Goal: Transaction & Acquisition: Purchase product/service

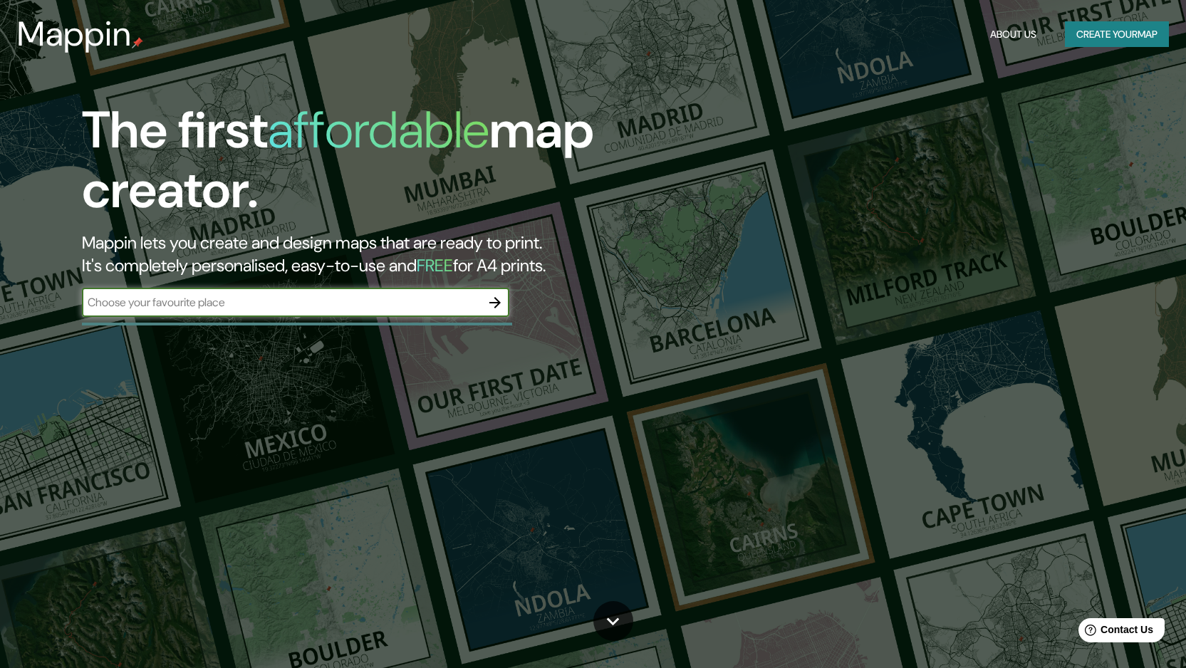
click at [105, 304] on input "text" at bounding box center [281, 302] width 399 height 16
type input "Pando [GEOGRAPHIC_DATA]"
click at [492, 298] on icon "button" at bounding box center [495, 302] width 17 height 17
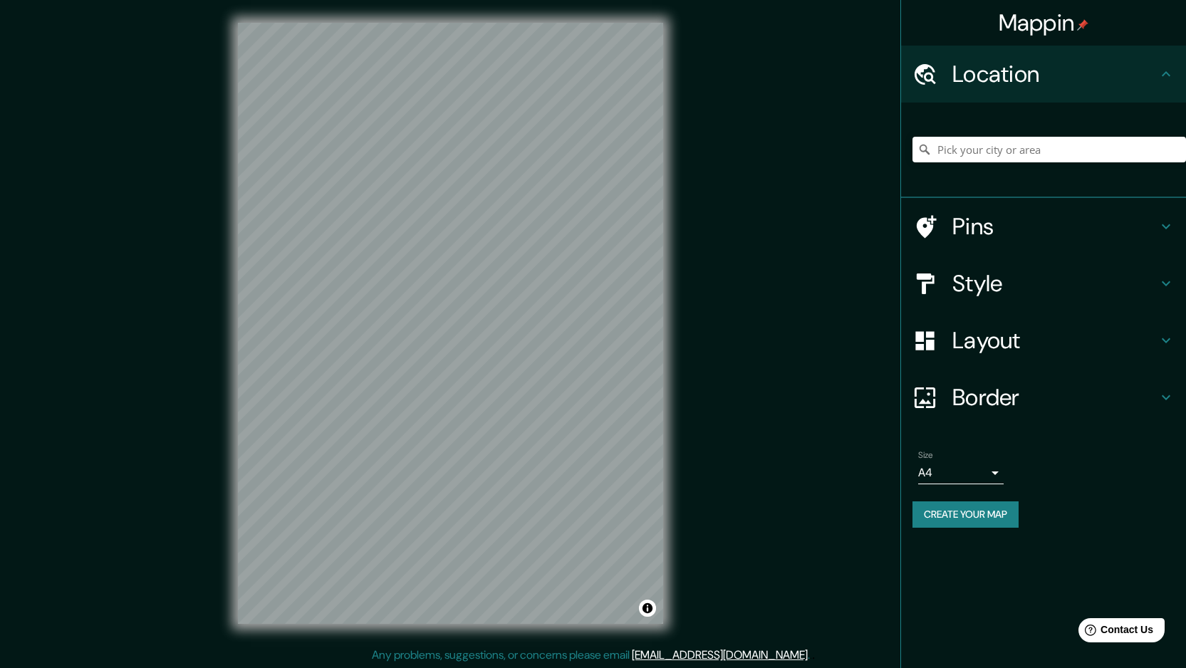
click at [194, 561] on div "Mappin Location Pins Style Layout Border Choose a border. Hint : you can make l…" at bounding box center [593, 335] width 1186 height 670
click at [509, 642] on div "© Mapbox © OpenStreetMap Improve this map" at bounding box center [450, 323] width 471 height 647
click at [396, 665] on div "Mappin Location Pins Style Layout Border Choose a border. Hint : you can make l…" at bounding box center [593, 335] width 1186 height 670
click at [944, 151] on input "Pick your city or area" at bounding box center [1050, 150] width 274 height 26
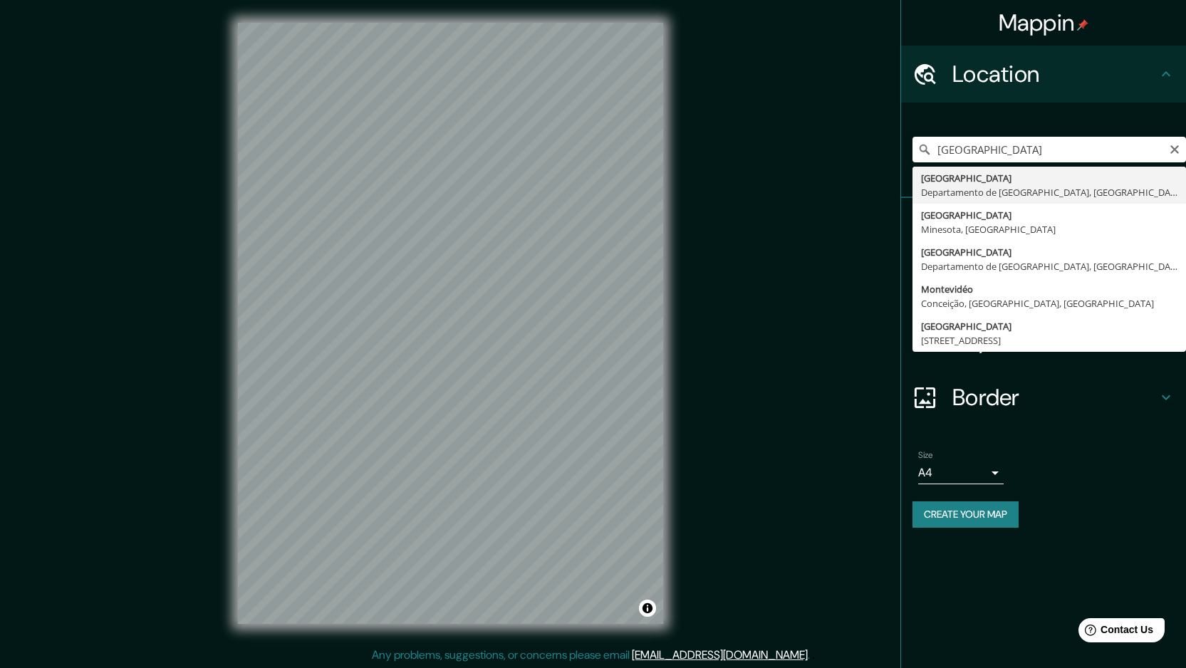
type input "[GEOGRAPHIC_DATA], [GEOGRAPHIC_DATA], [GEOGRAPHIC_DATA]"
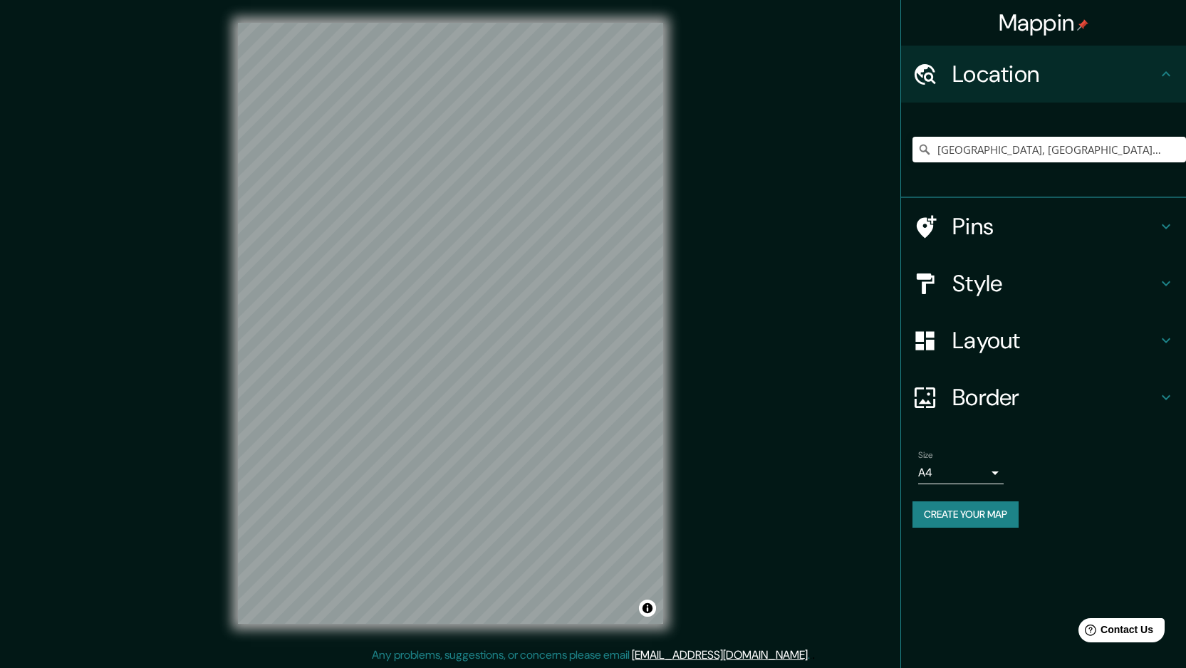
click at [139, 355] on div "Mappin Location [GEOGRAPHIC_DATA], [GEOGRAPHIC_DATA], [GEOGRAPHIC_DATA] Pins St…" at bounding box center [593, 335] width 1186 height 670
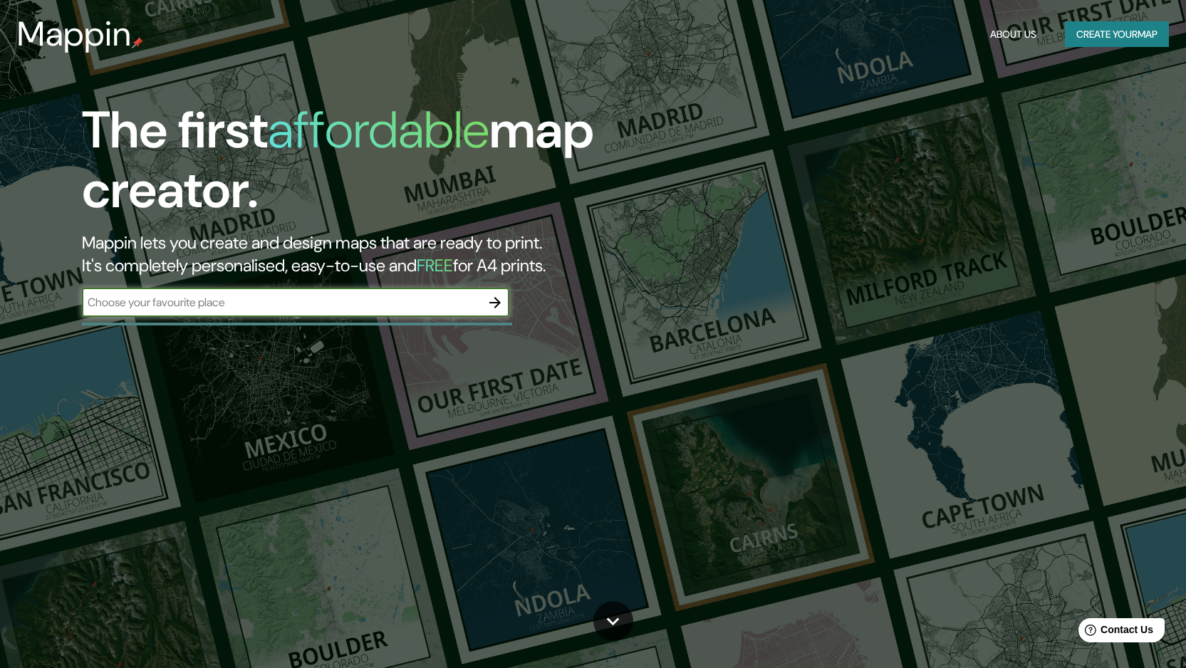
click at [299, 307] on input "text" at bounding box center [281, 302] width 399 height 16
type input "[GEOGRAPHIC_DATA]"
click at [497, 299] on icon "button" at bounding box center [494, 302] width 11 height 11
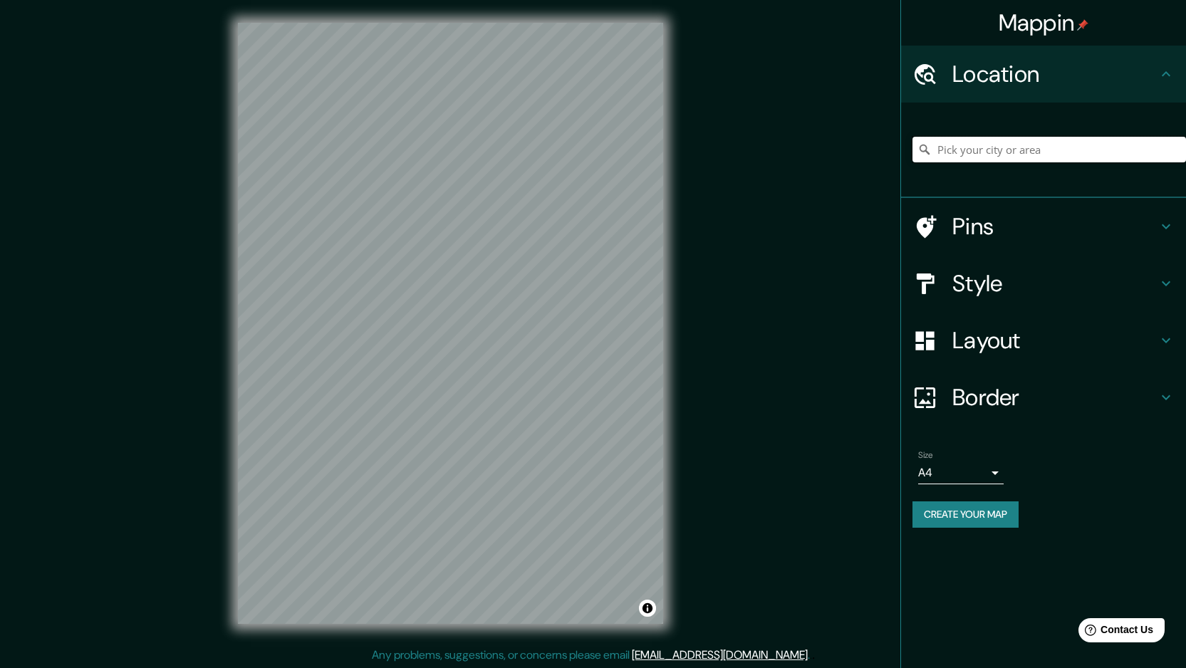
click at [1082, 156] on input "Pick your city or area" at bounding box center [1050, 150] width 274 height 26
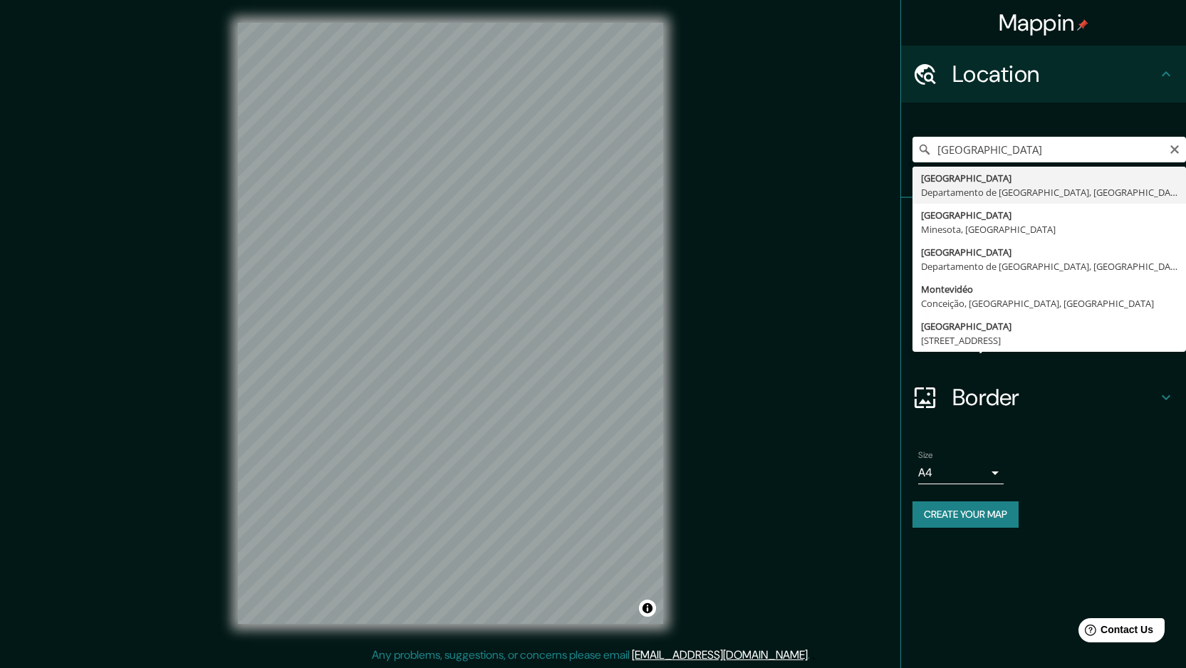
type input "[GEOGRAPHIC_DATA], [GEOGRAPHIC_DATA], [GEOGRAPHIC_DATA]"
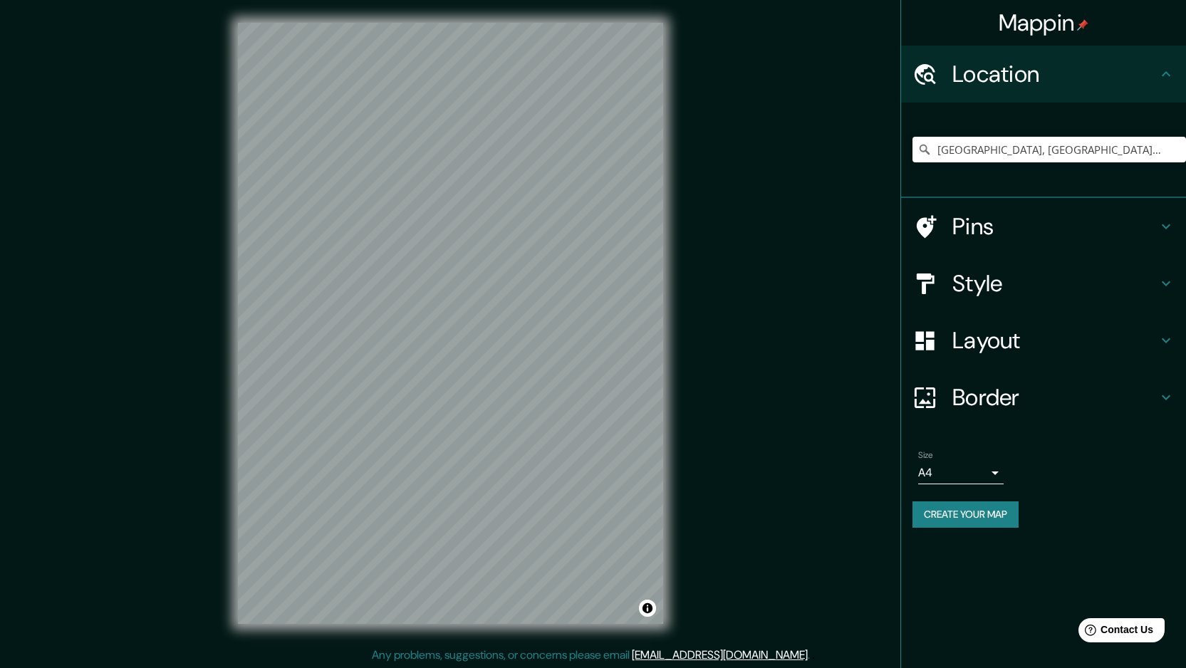
click at [137, 454] on div "Mappin Location [GEOGRAPHIC_DATA], [GEOGRAPHIC_DATA], [GEOGRAPHIC_DATA] Pins St…" at bounding box center [593, 335] width 1186 height 670
click at [720, 426] on div "Mappin Location [GEOGRAPHIC_DATA], [GEOGRAPHIC_DATA], [GEOGRAPHIC_DATA] Pins St…" at bounding box center [593, 335] width 1186 height 670
click at [714, 494] on div "Mappin Location [GEOGRAPHIC_DATA], [GEOGRAPHIC_DATA], [GEOGRAPHIC_DATA] Pins St…" at bounding box center [593, 335] width 1186 height 670
click at [767, 350] on div "Mappin Location [GEOGRAPHIC_DATA], [GEOGRAPHIC_DATA], [GEOGRAPHIC_DATA] Pins St…" at bounding box center [593, 335] width 1186 height 670
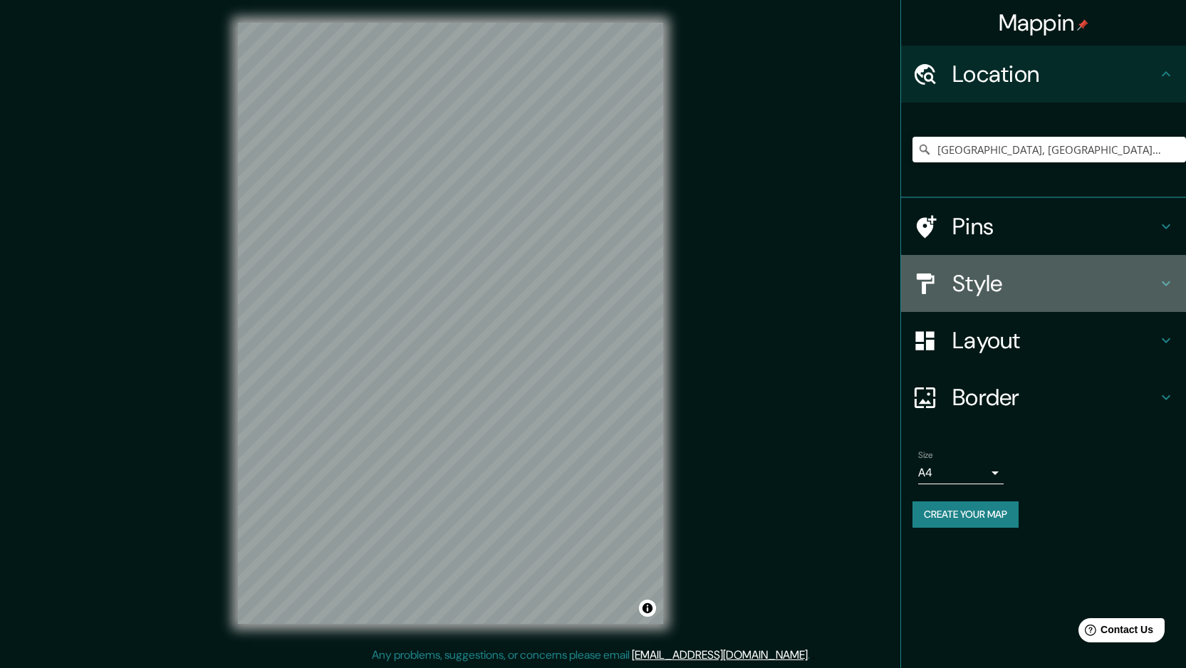
click at [979, 285] on h4 "Style" at bounding box center [1054, 283] width 205 height 28
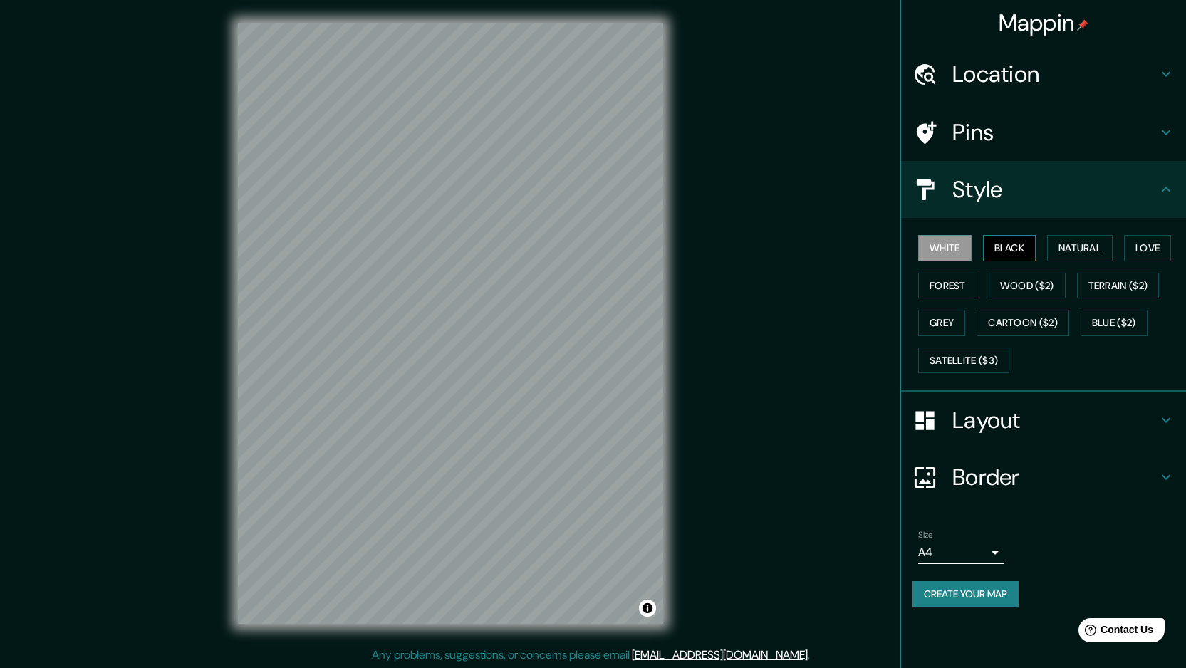
click at [1012, 252] on button "Black" at bounding box center [1009, 248] width 53 height 26
click at [1087, 249] on button "Natural" at bounding box center [1080, 248] width 66 height 26
click at [1158, 242] on button "Love" at bounding box center [1147, 248] width 47 height 26
click at [942, 282] on button "Forest" at bounding box center [947, 286] width 59 height 26
click at [932, 322] on button "Grey" at bounding box center [941, 323] width 47 height 26
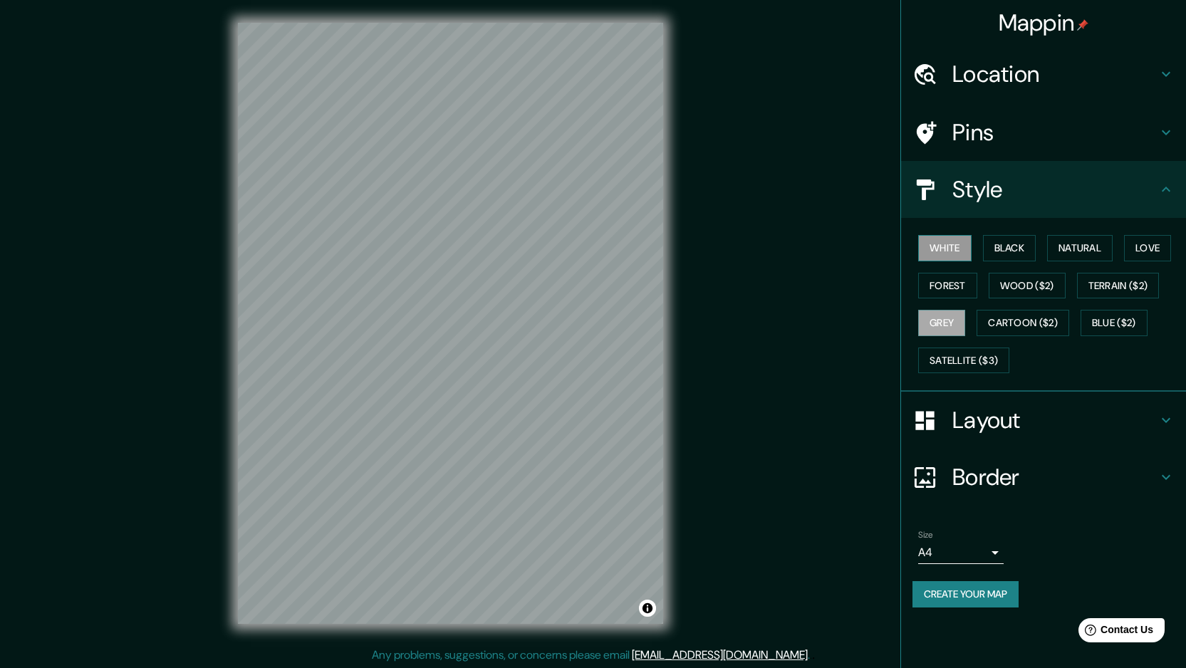
click at [941, 249] on button "White" at bounding box center [944, 248] width 53 height 26
click at [947, 285] on button "Forest" at bounding box center [947, 286] width 59 height 26
click at [939, 320] on button "Grey" at bounding box center [941, 323] width 47 height 26
click at [941, 250] on button "White" at bounding box center [944, 248] width 53 height 26
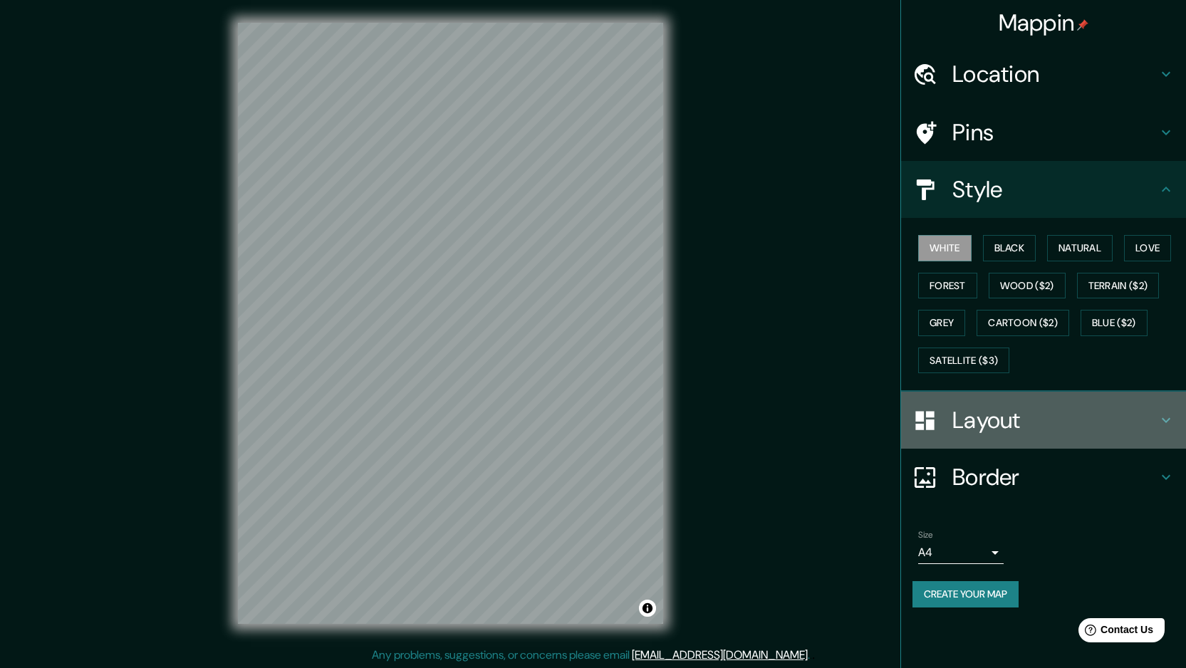
click at [987, 422] on h4 "Layout" at bounding box center [1054, 420] width 205 height 28
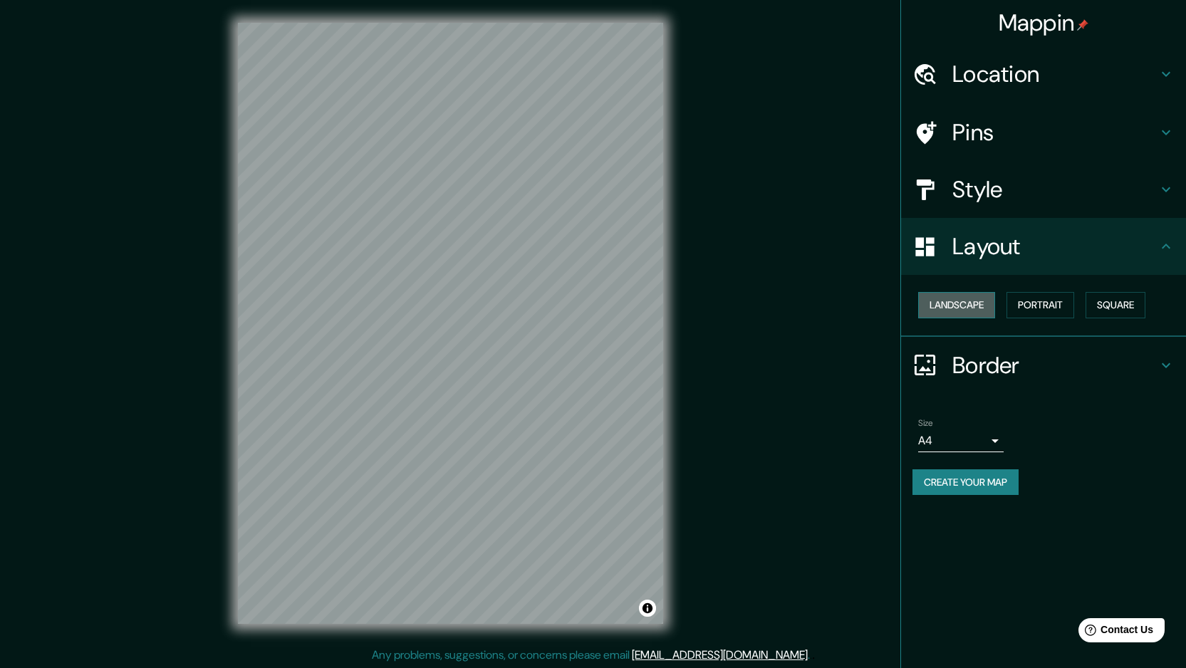
click at [959, 302] on button "Landscape" at bounding box center [956, 305] width 77 height 26
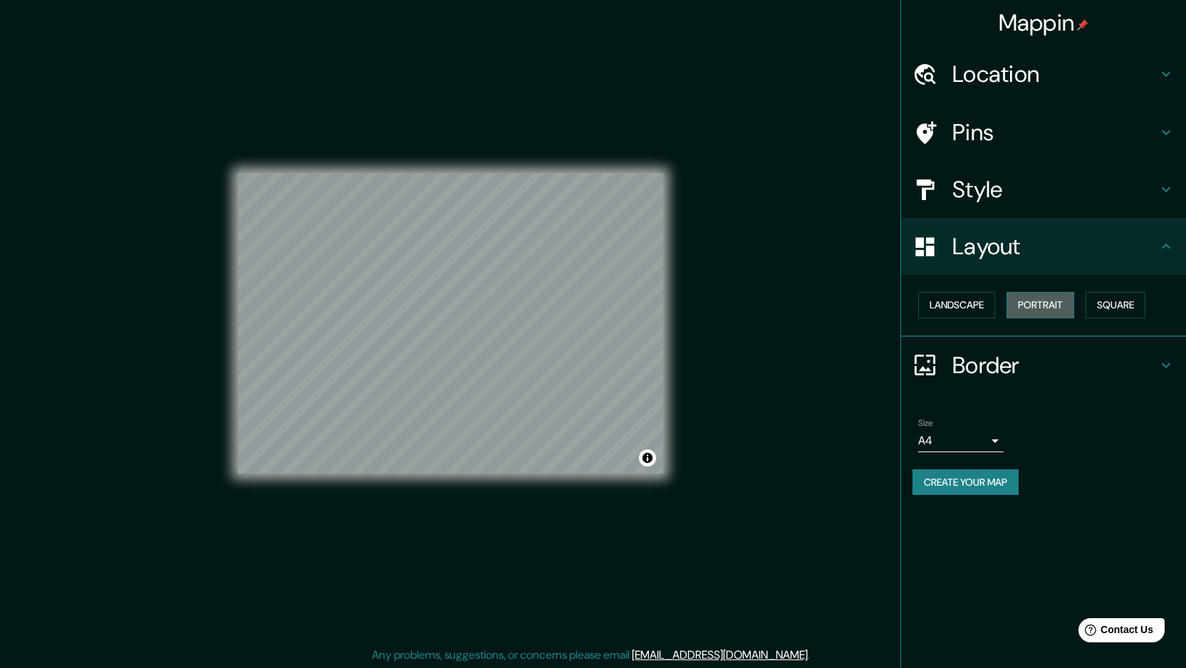
click at [1034, 301] on button "Portrait" at bounding box center [1041, 305] width 68 height 26
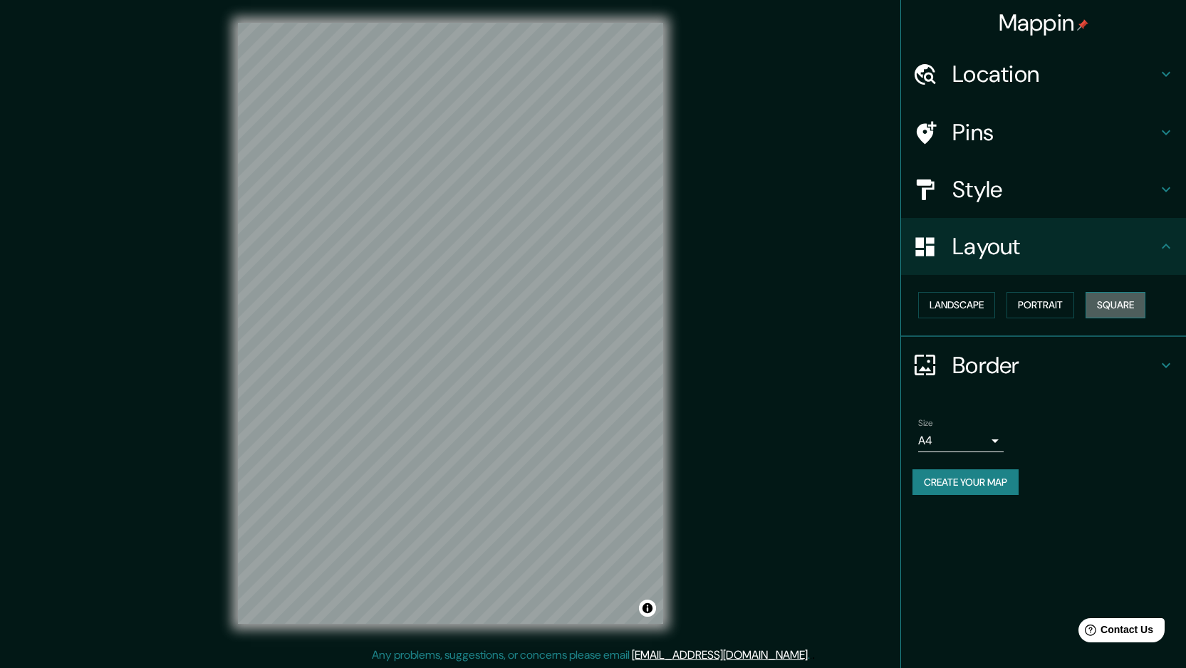
click at [1131, 303] on button "Square" at bounding box center [1116, 305] width 60 height 26
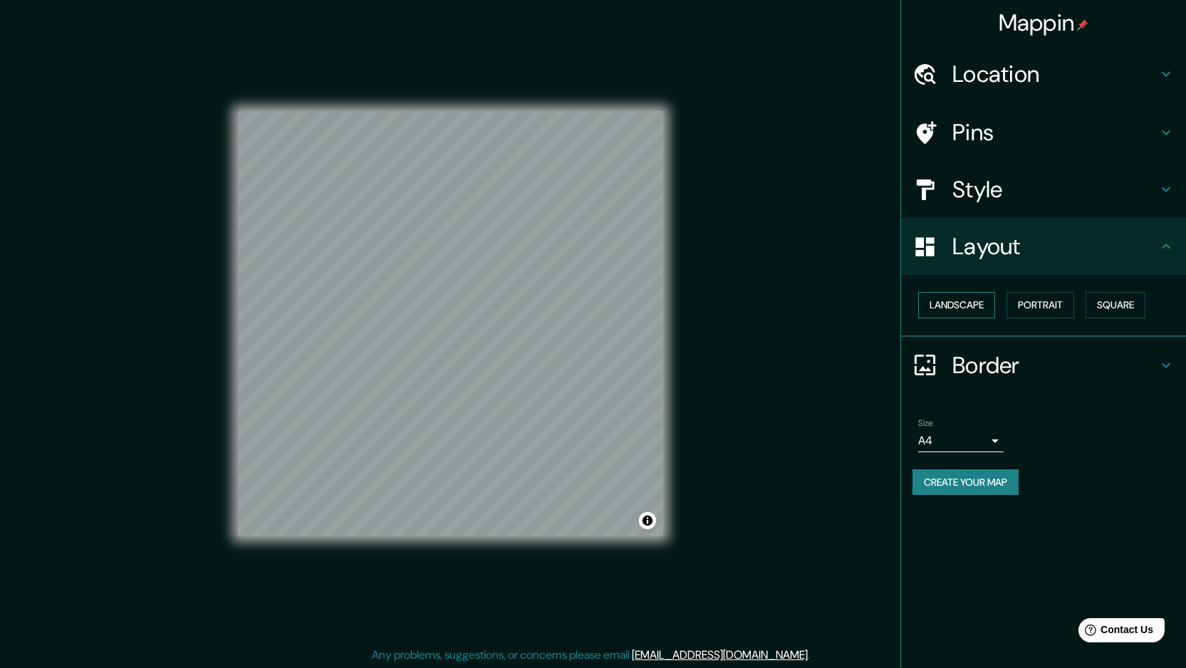
click at [965, 301] on button "Landscape" at bounding box center [956, 305] width 77 height 26
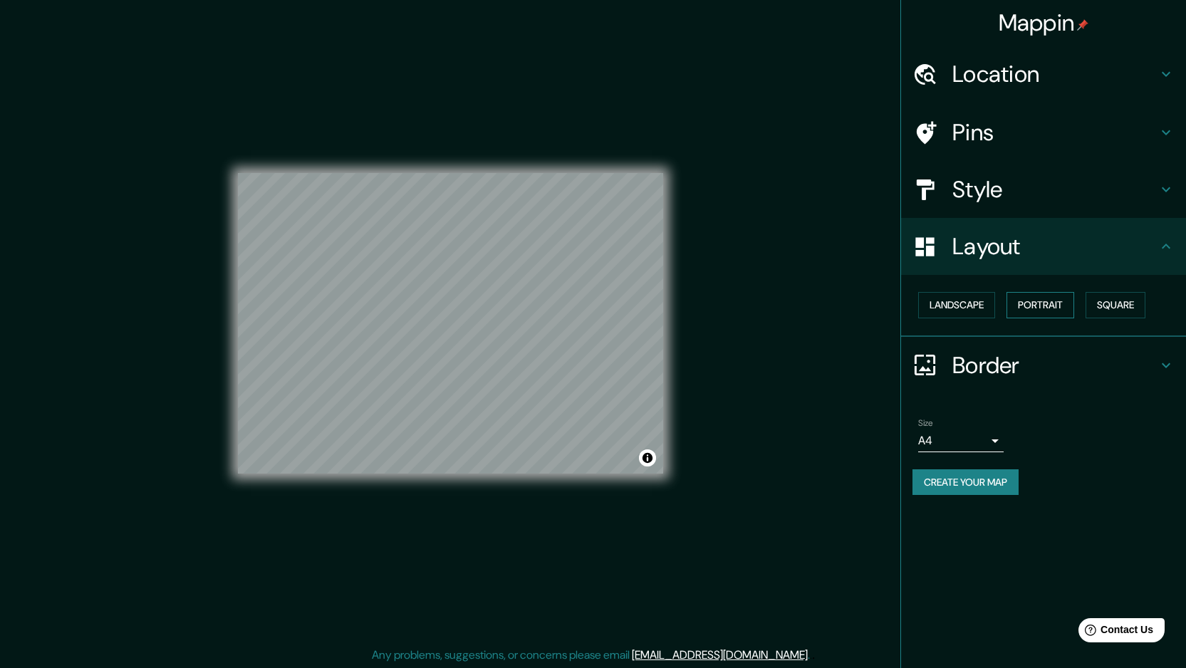
click at [1022, 300] on button "Portrait" at bounding box center [1041, 305] width 68 height 26
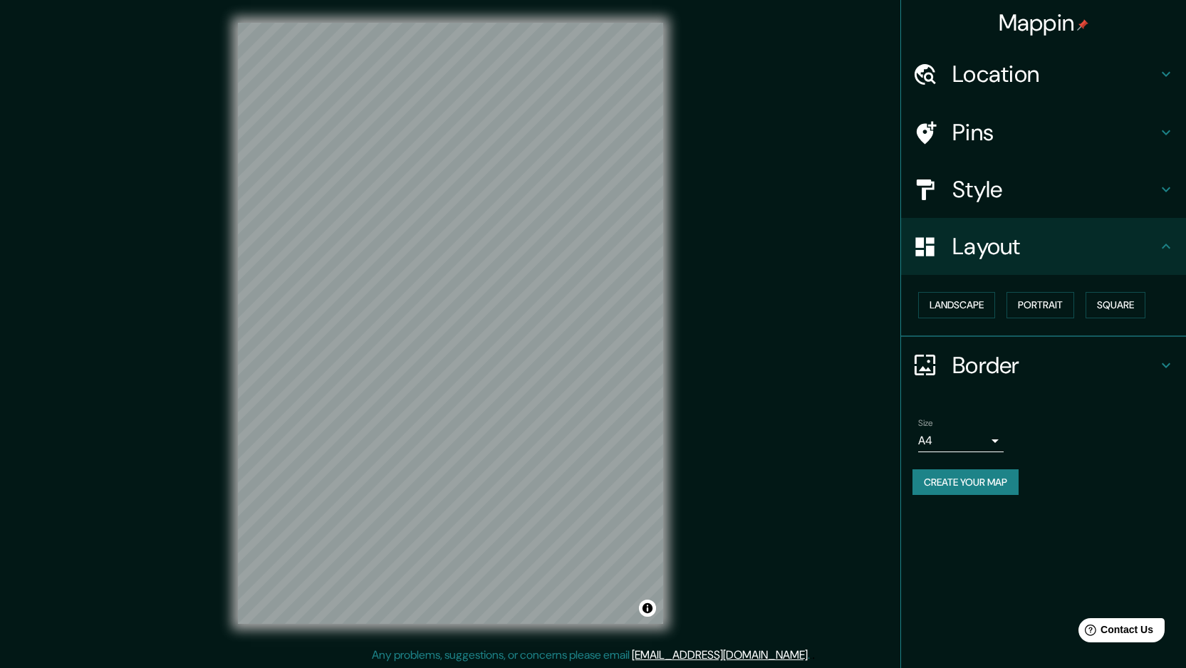
click at [967, 361] on h4 "Border" at bounding box center [1054, 365] width 205 height 28
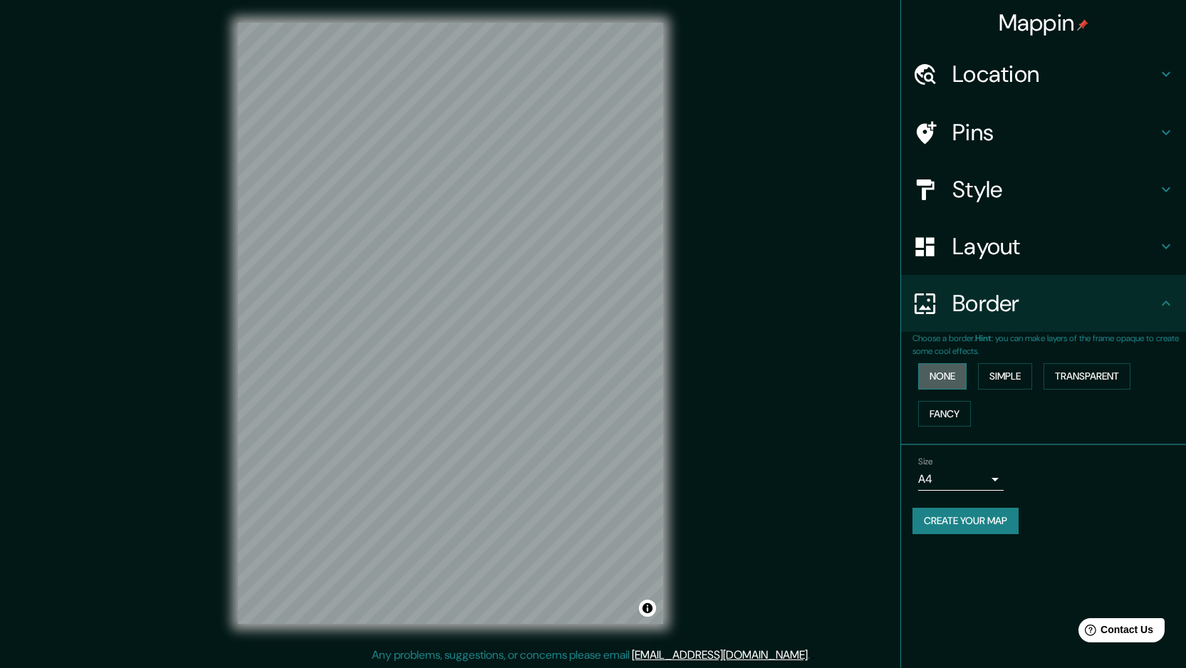
click at [947, 374] on button "None" at bounding box center [942, 376] width 48 height 26
click at [1000, 374] on button "Simple" at bounding box center [1005, 376] width 54 height 26
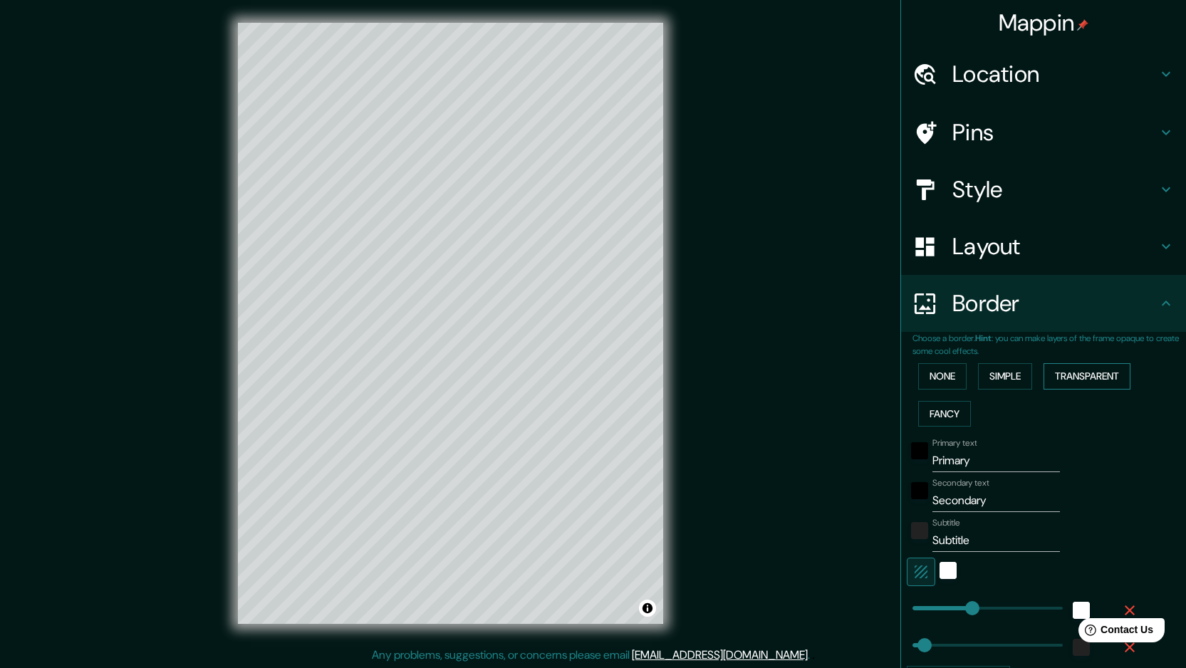
click at [1092, 374] on button "Transparent" at bounding box center [1087, 376] width 87 height 26
click at [969, 460] on input "Primary" at bounding box center [997, 461] width 128 height 23
type input "Primar"
type input "287"
type input "48"
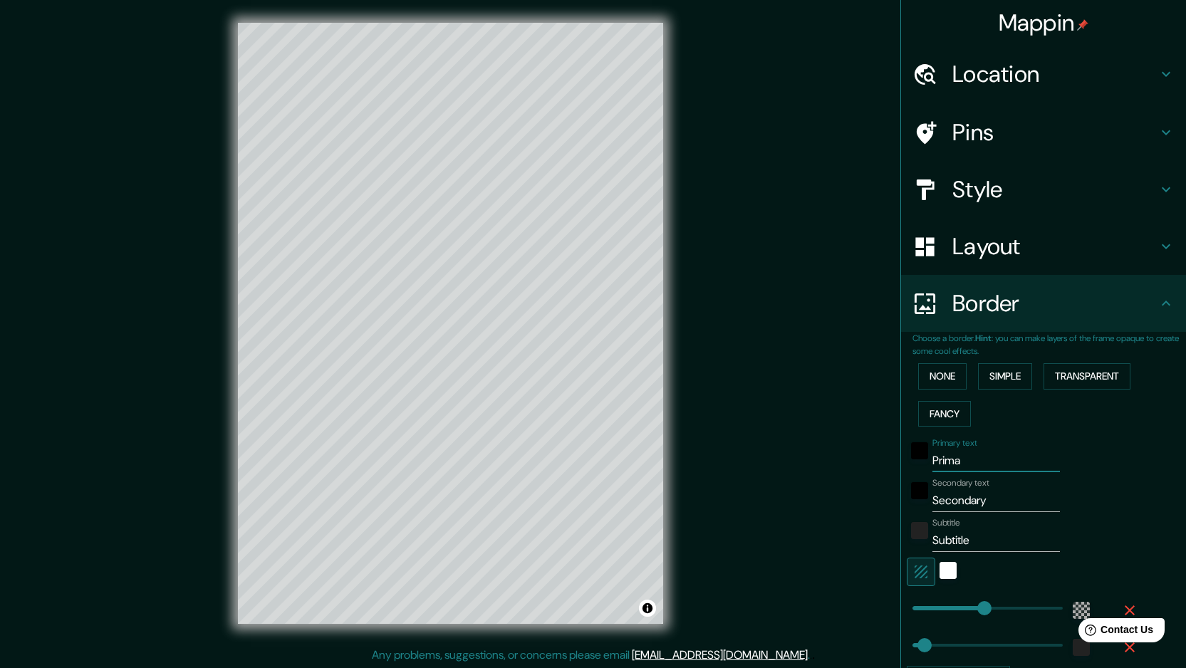
type input "Prim"
type input "287"
type input "48"
type input "P"
type input "287"
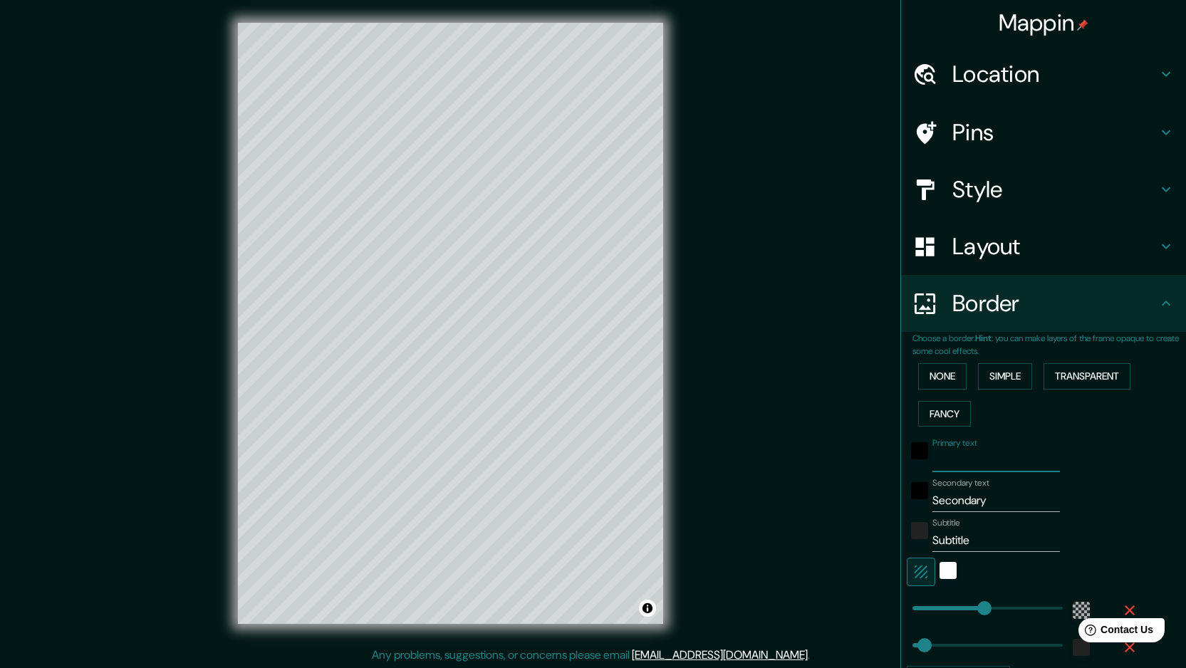
type input "48"
type input "de"
type input "287"
type input "48"
type input "des"
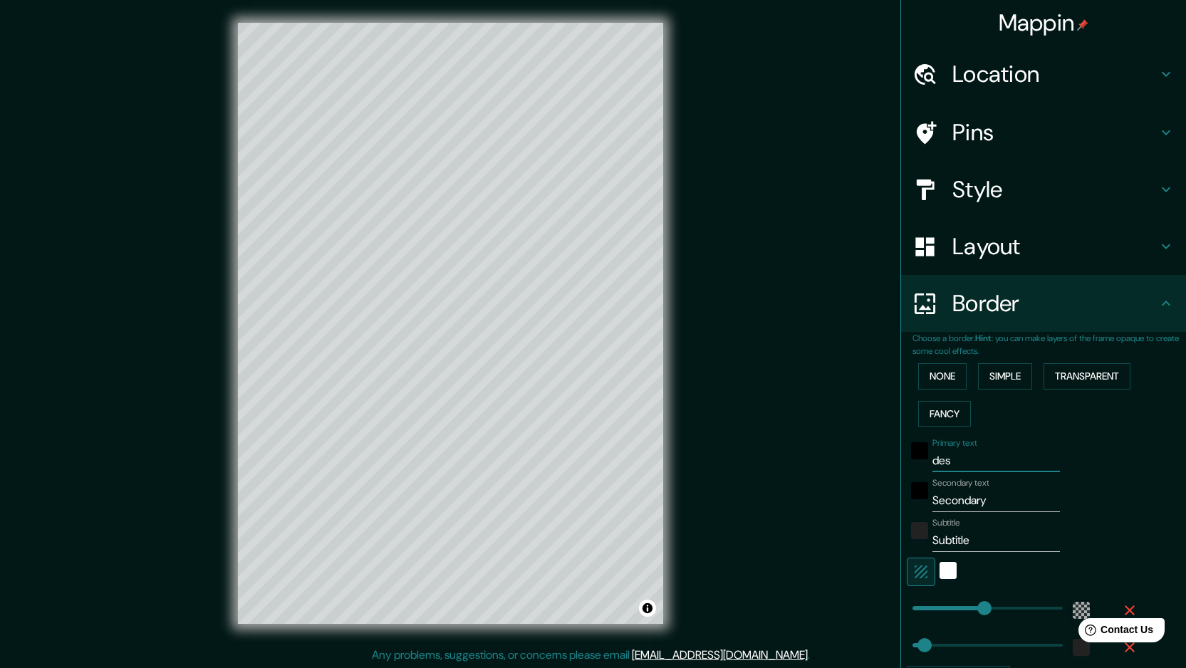
type input "287"
type input "48"
type input "d"
type input "287"
type input "48"
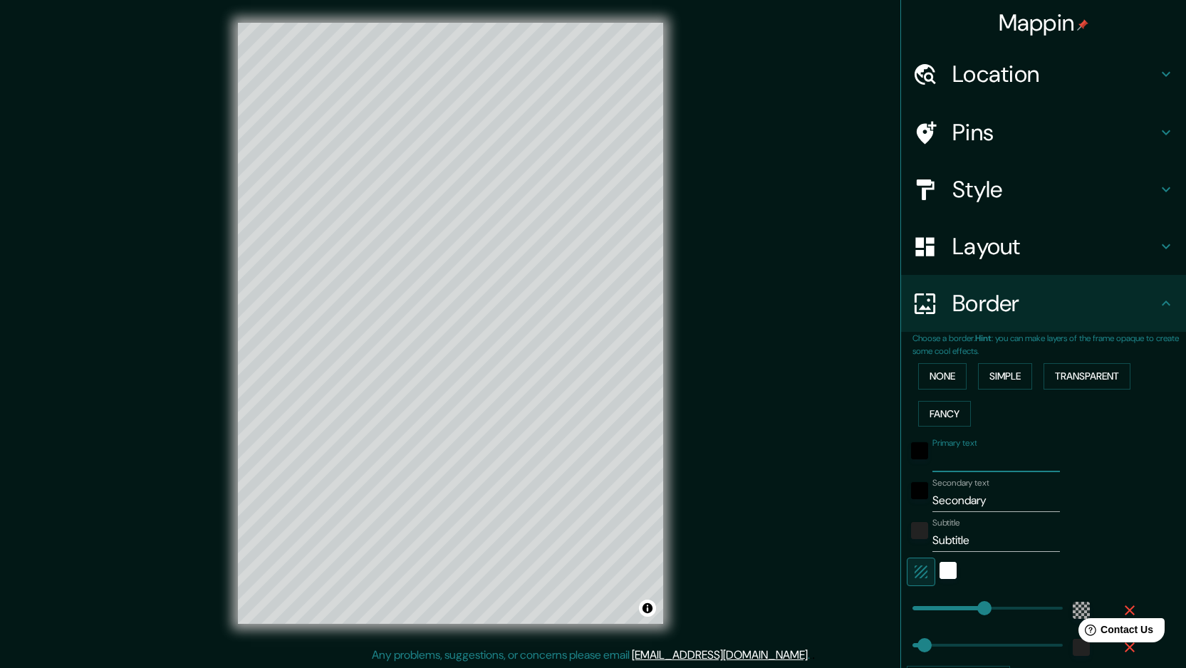
type input "287"
type input "48"
type input "D"
type input "287"
type input "48"
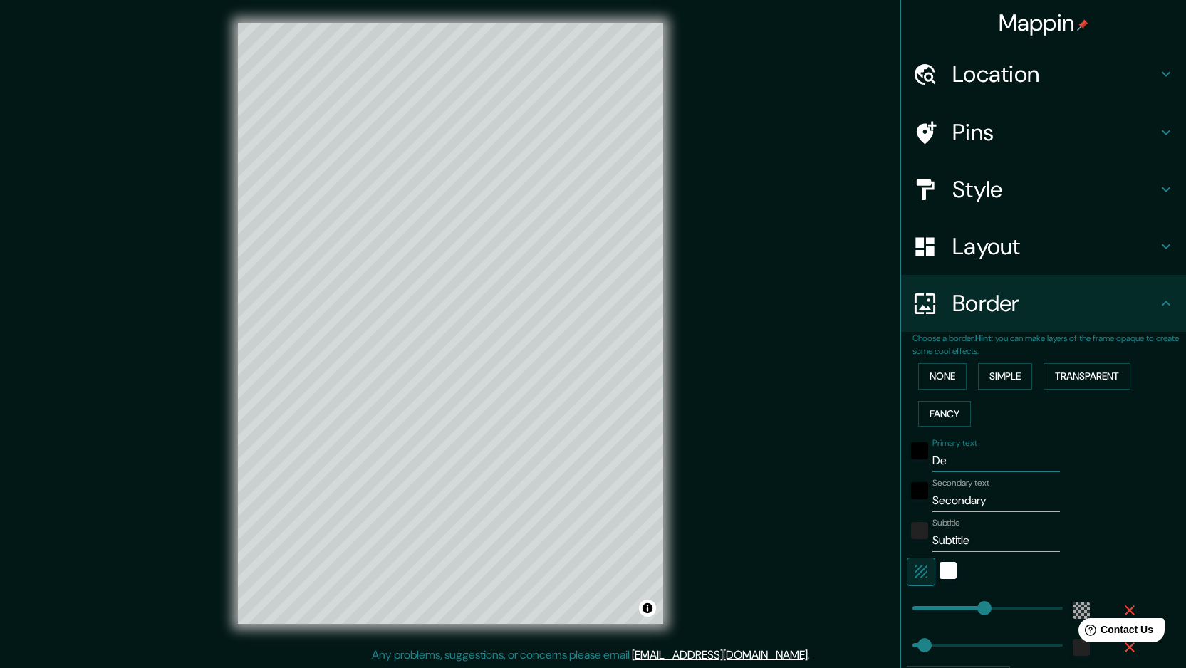
type input "Des"
type input "287"
type input "48"
type input "Dese"
type input "287"
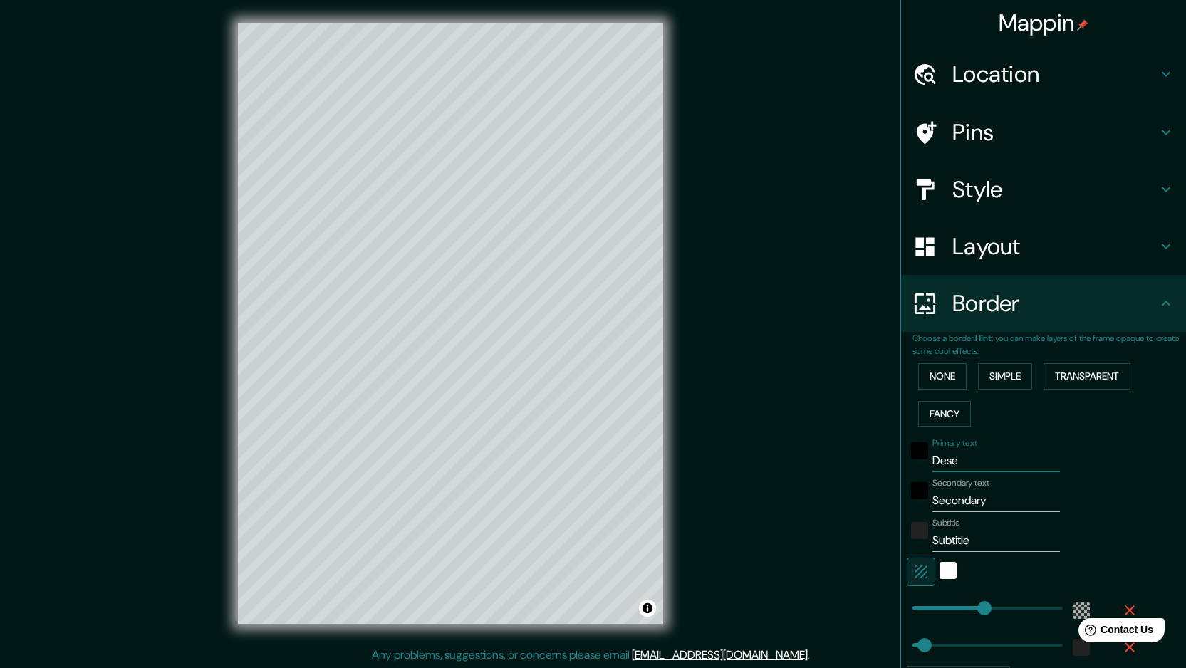
type input "48"
type input "Desem"
type input "287"
type input "48"
type input "Desemb"
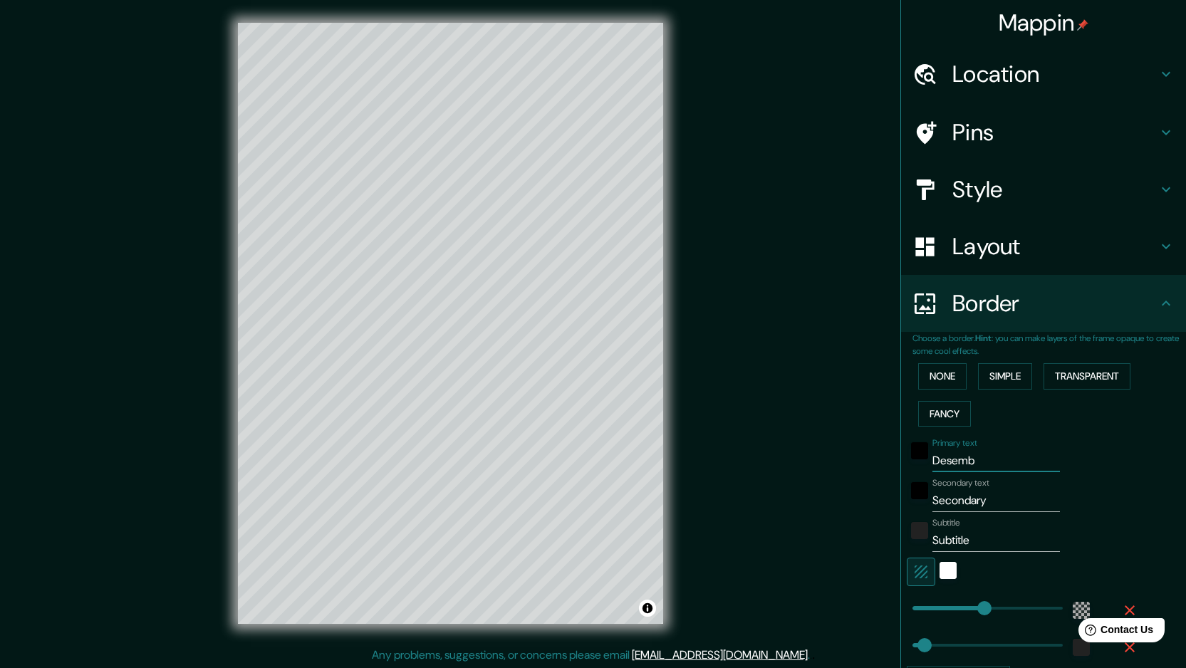
type input "287"
type input "48"
type input "Desembo"
type input "287"
type input "48"
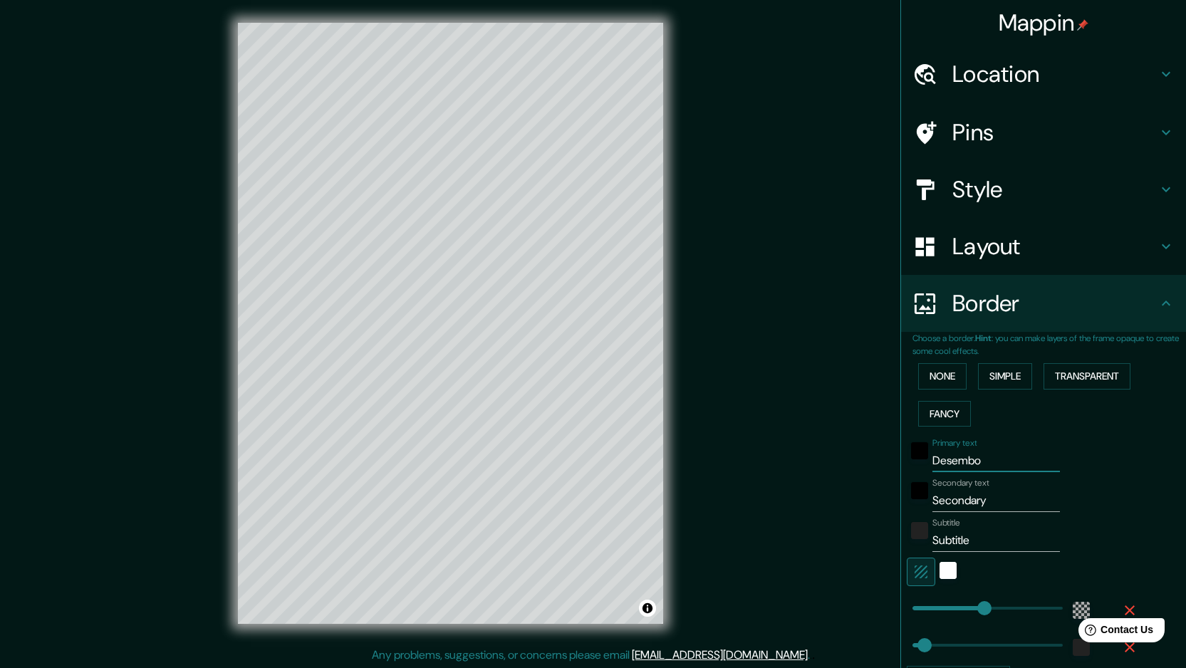
type input "Desemboc"
type input "287"
type input "48"
type input "Desembocad"
type input "287"
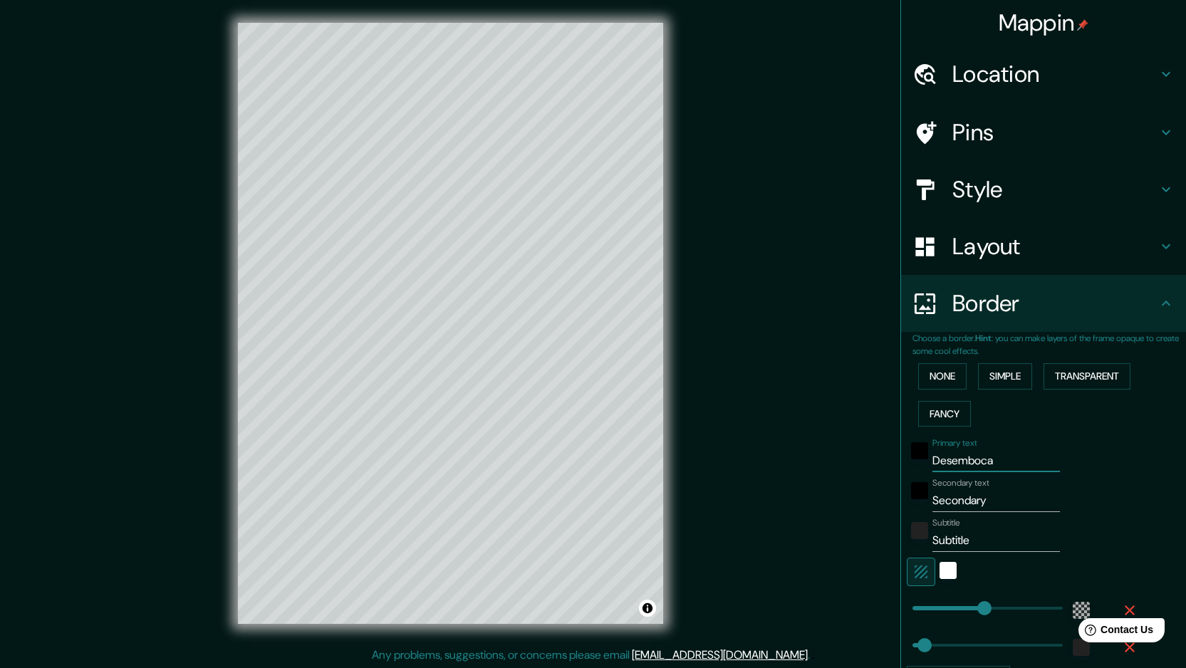
type input "48"
type input "Desembocadur"
type input "287"
type input "48"
type input "Desembocadura"
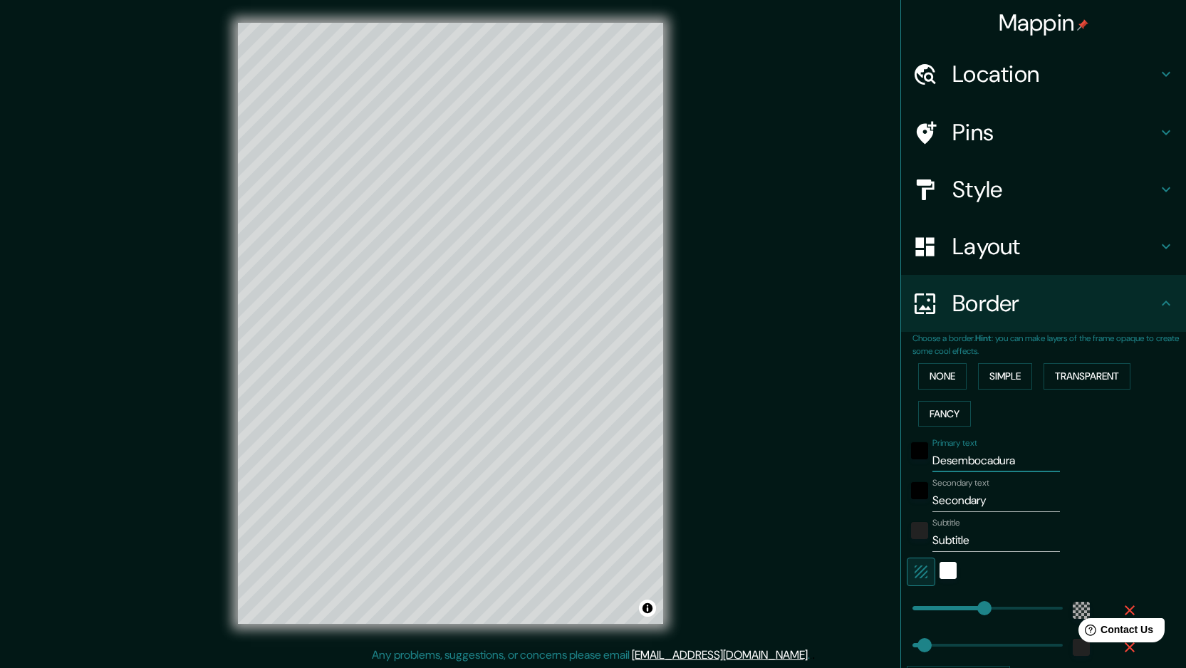
type input "287"
type input "48"
type input "Desembocadura"
click at [986, 501] on input "Secondary" at bounding box center [997, 500] width 128 height 23
type input "Secondar"
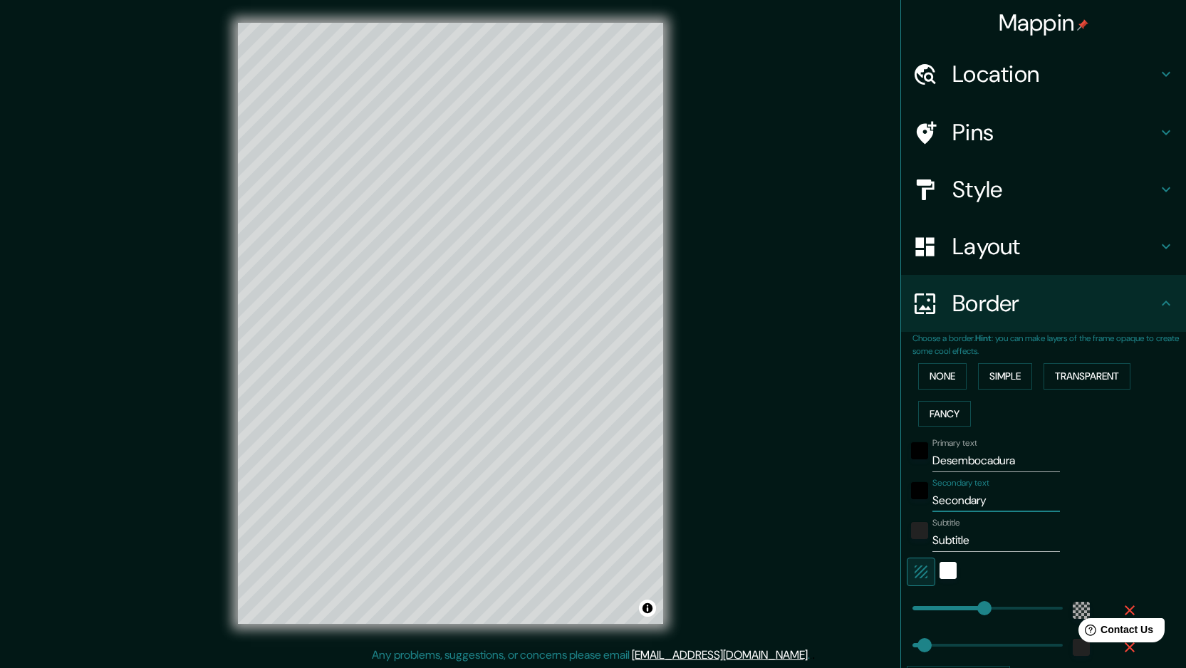
type input "287"
type input "48"
type input "Second"
type input "287"
type input "48"
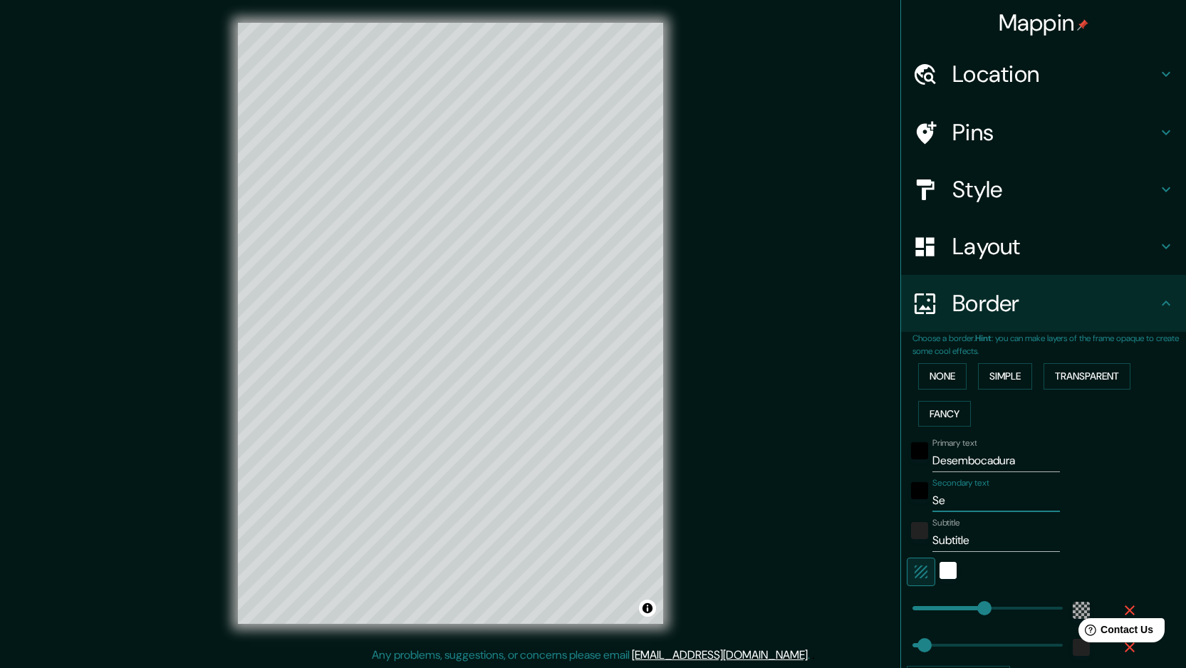
type input "S"
type input "287"
type input "48"
type input "287"
type input "48"
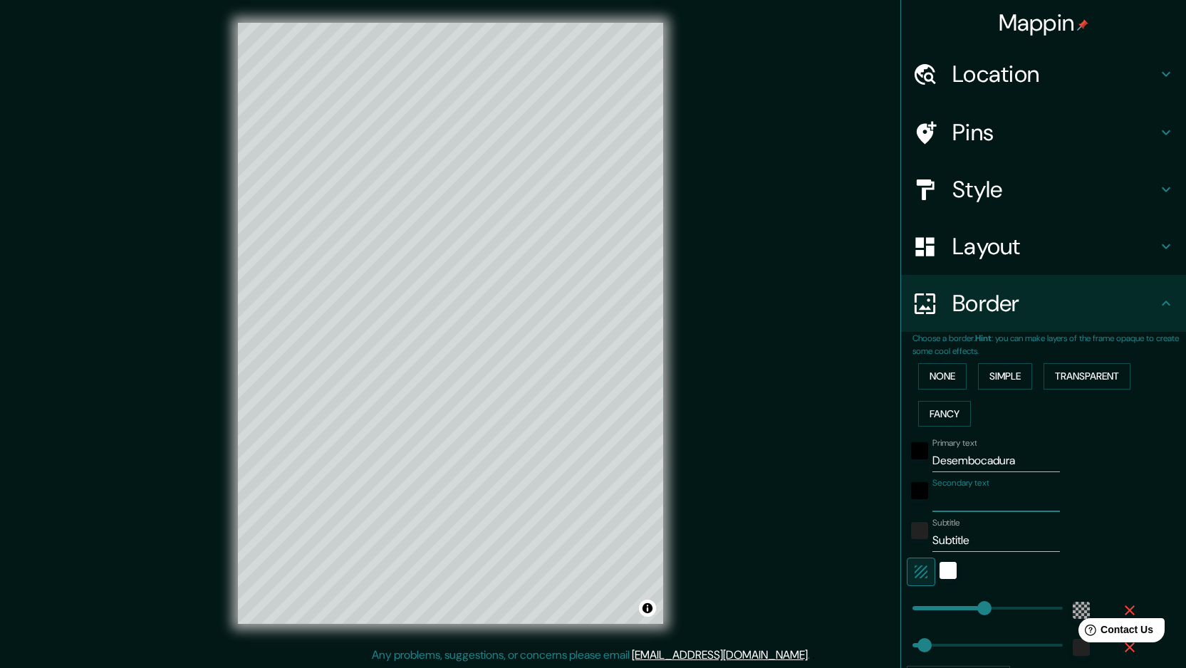
type input "A"
type input "287"
type input "48"
type input "Ar"
type input "287"
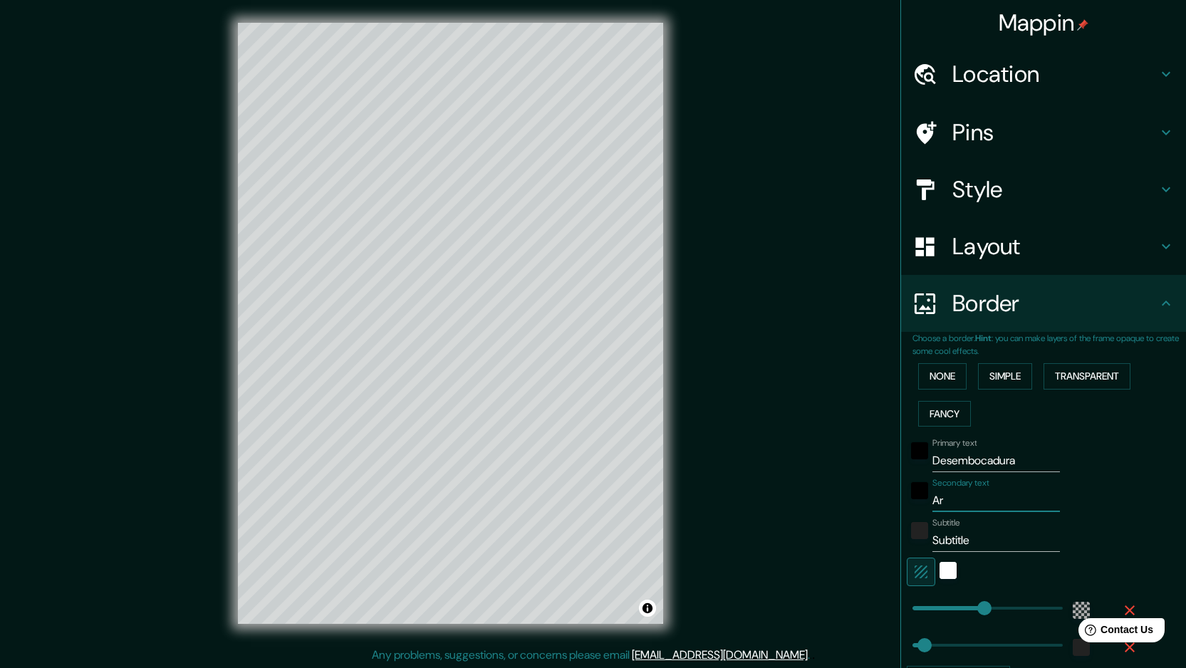
type input "48"
type input "Arr"
type input "287"
type input "48"
type input "Arro"
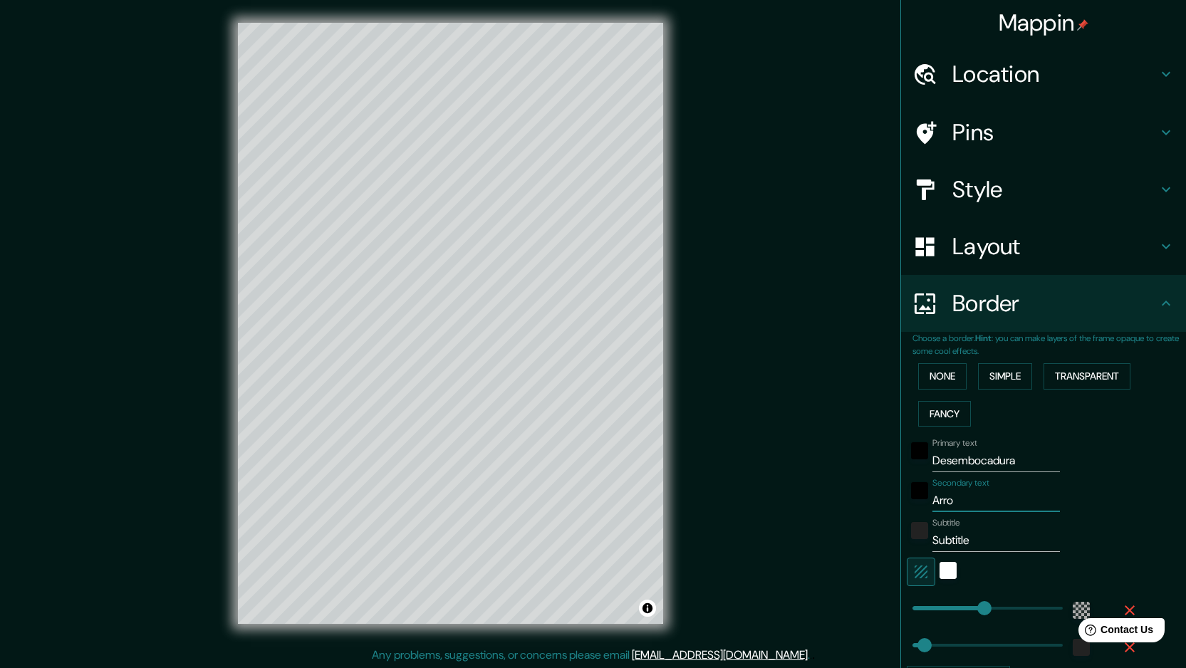
type input "287"
type input "48"
type input "Arroy"
type input "287"
type input "48"
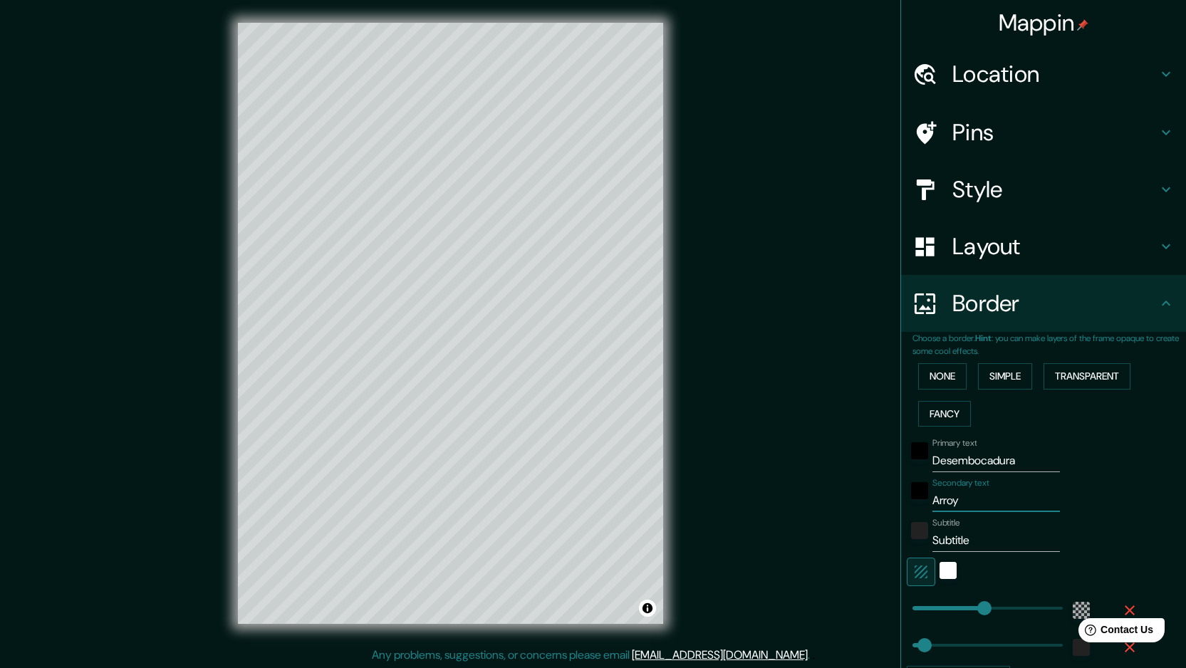
type input "Arroyo"
type input "287"
type input "48"
type input "Arroyo"
type input "287"
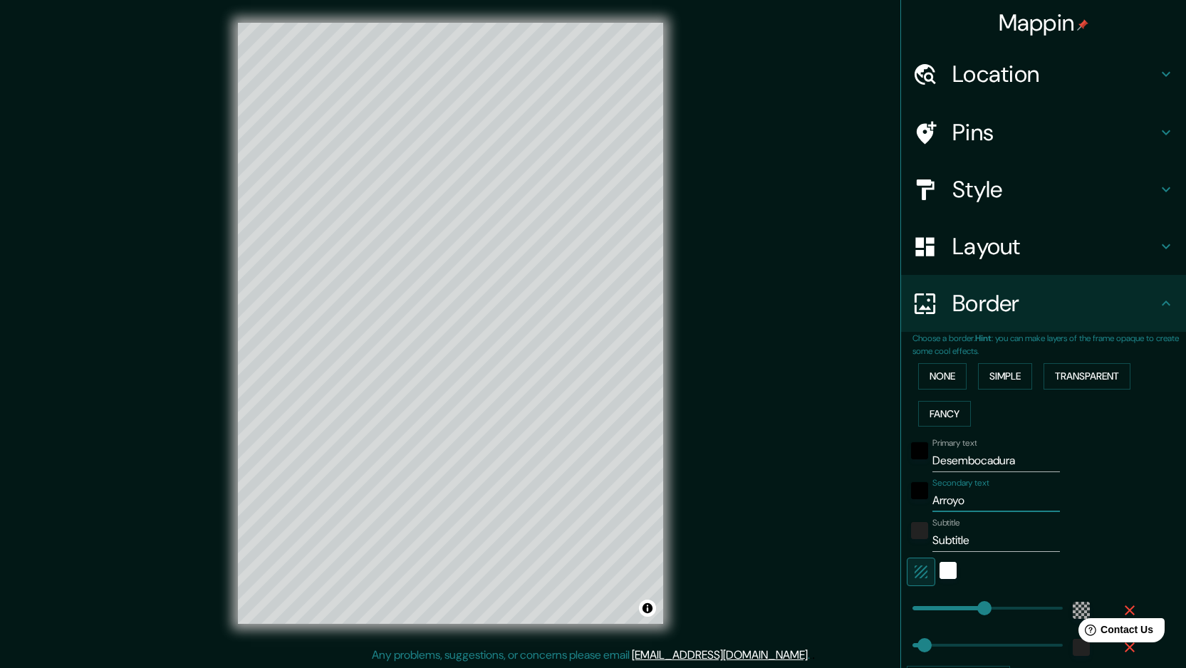
type input "48"
type input "Arroyo p"
type input "287"
type input "48"
type input "Arroyo pa"
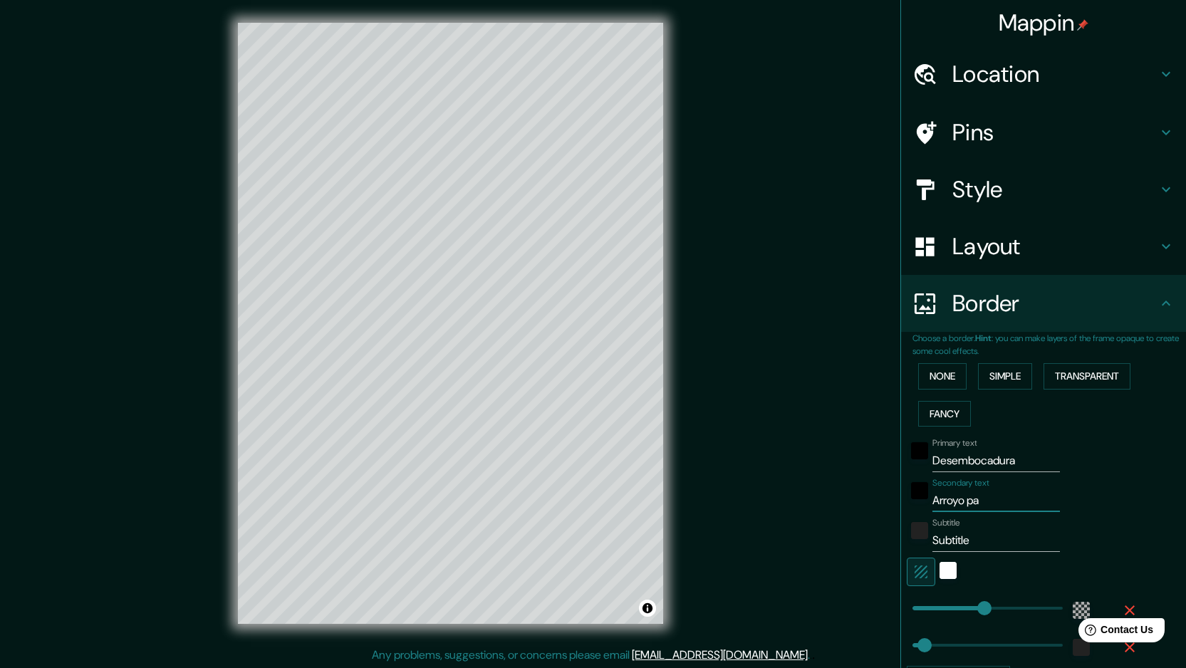
type input "287"
type input "48"
type input "Arroyo pan"
type input "287"
type input "48"
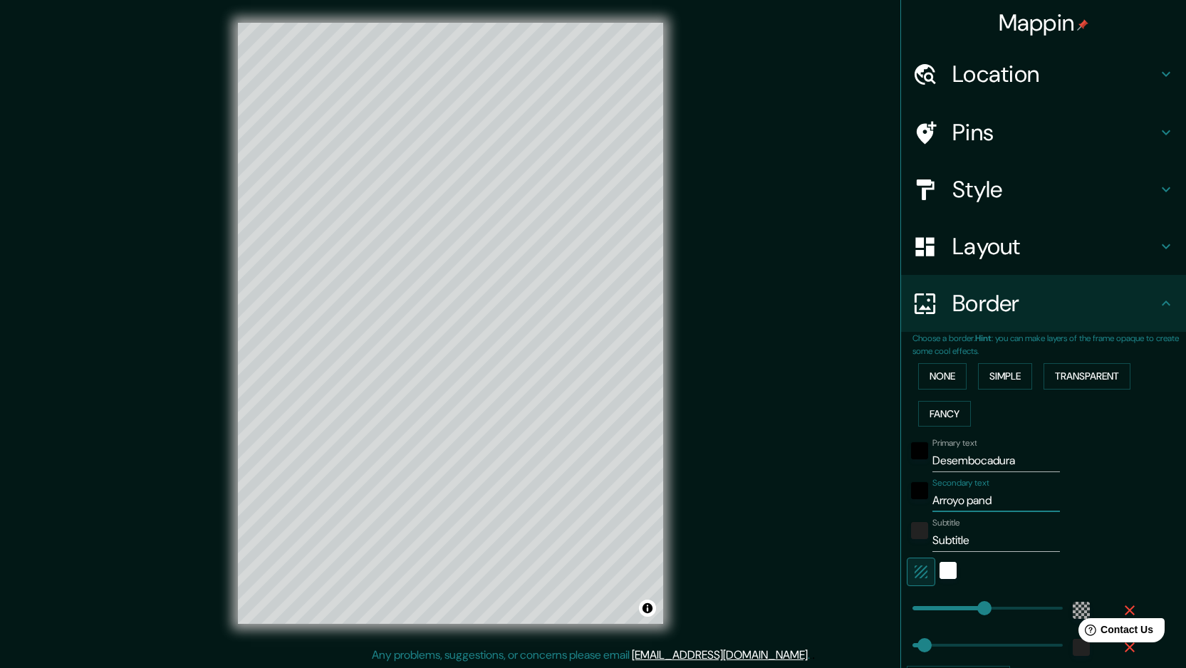
type input "[PERSON_NAME]"
type input "287"
type input "48"
type input "[PERSON_NAME]"
click at [952, 133] on h4 "Pins" at bounding box center [1054, 132] width 205 height 28
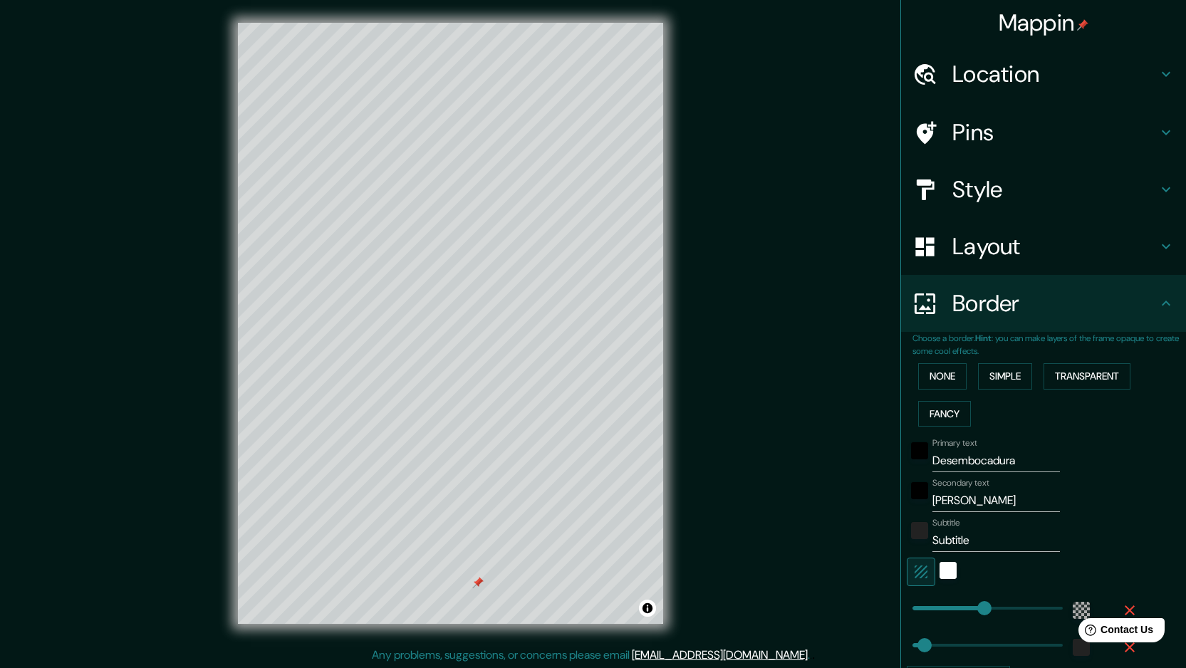
type input "287"
type input "48"
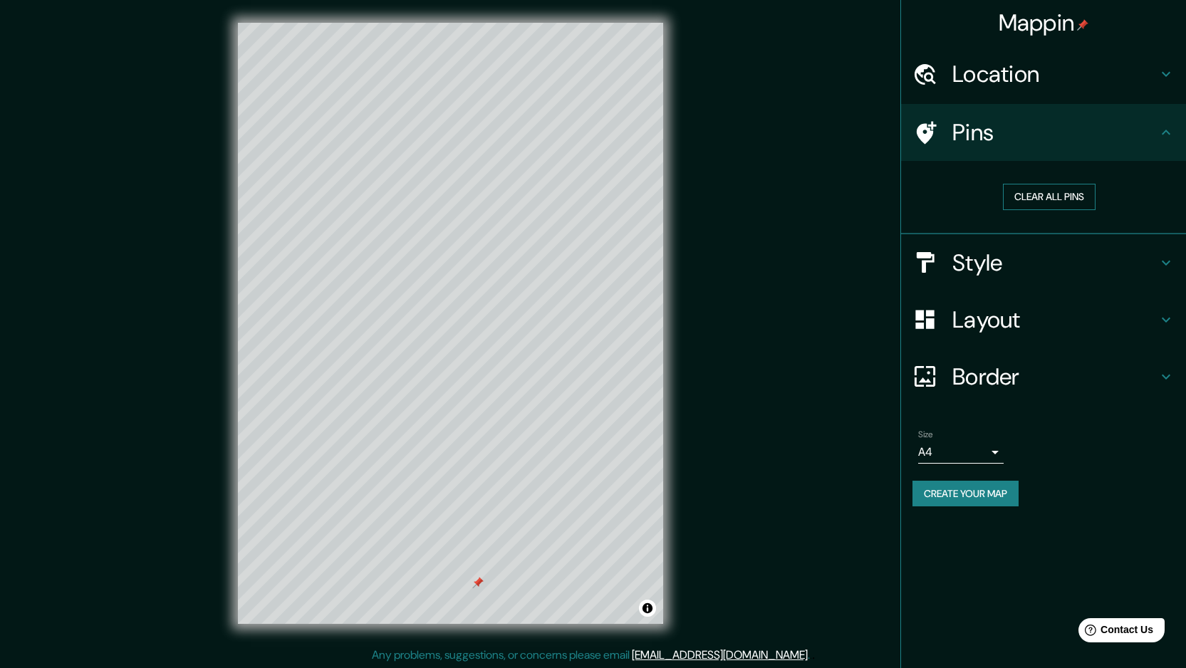
click at [1029, 194] on button "Clear all pins" at bounding box center [1049, 197] width 93 height 26
click at [985, 379] on h4 "Border" at bounding box center [1054, 377] width 205 height 28
type input "287"
type input "48"
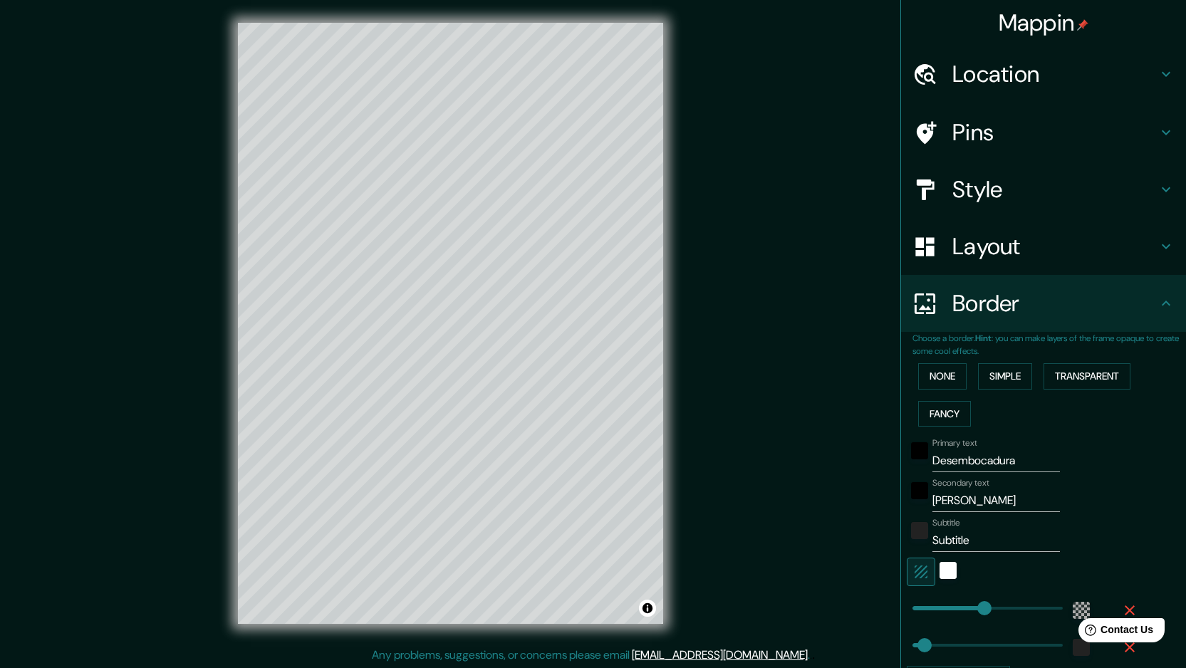
type input "287"
click at [1012, 464] on input "Desembocadura" at bounding box center [997, 461] width 128 height 23
type input "Desembocadu"
type input "287"
type input "48"
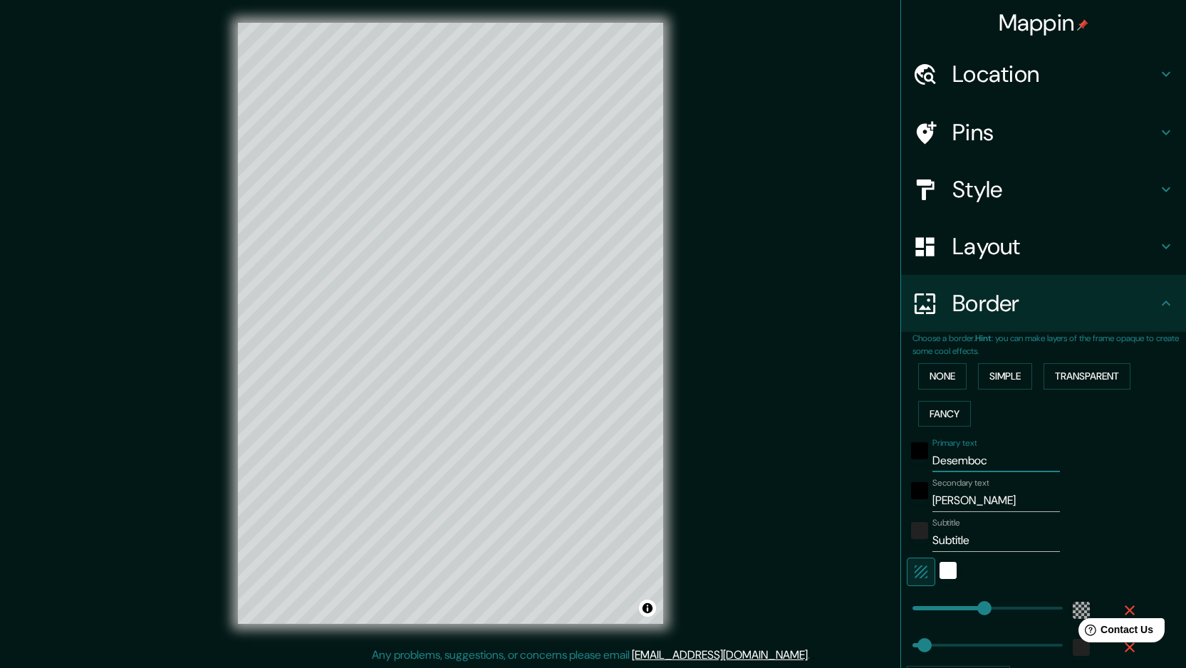
type input "Desembo"
type input "287"
type input "48"
type input "D"
type input "287"
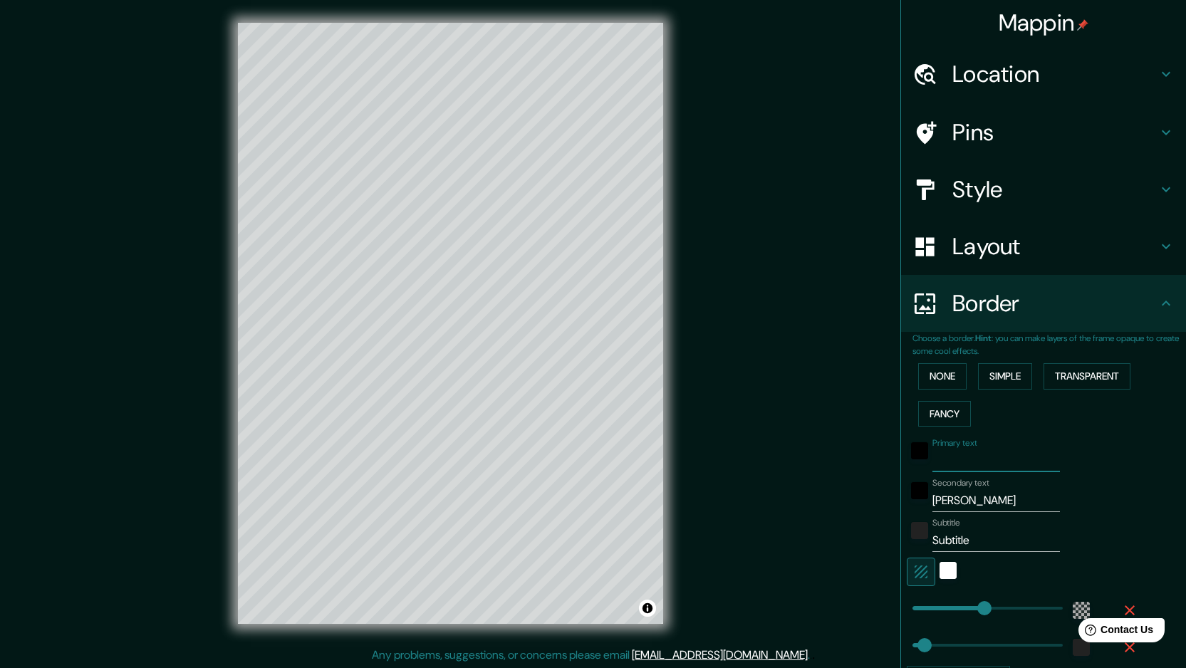
type input "48"
type input "a"
type input "287"
type input "48"
type input "287"
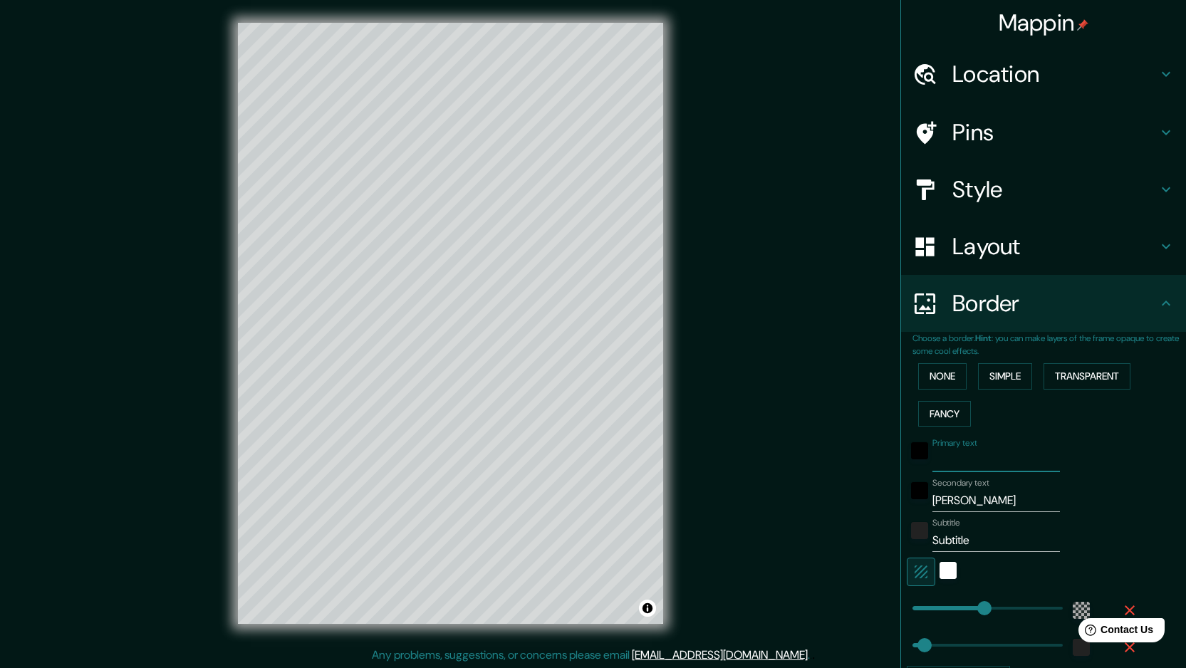
type input "48"
type input "a"
type input "287"
type input "48"
type input "ar"
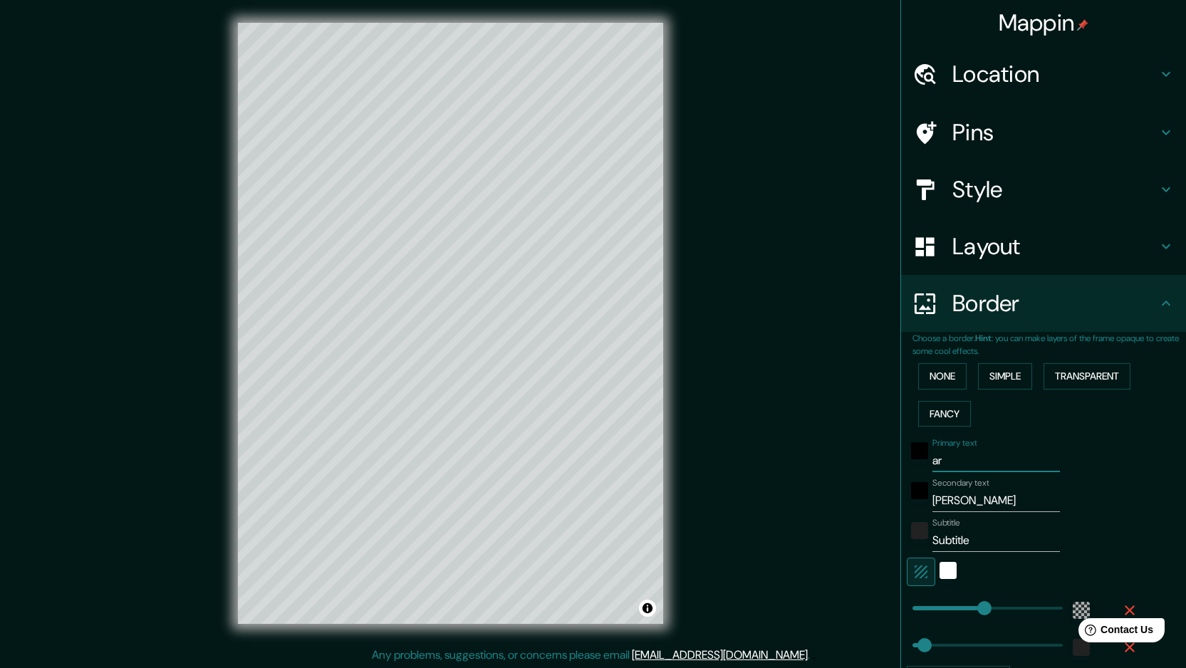
type input "287"
type input "48"
type input "arr"
type input "287"
type input "48"
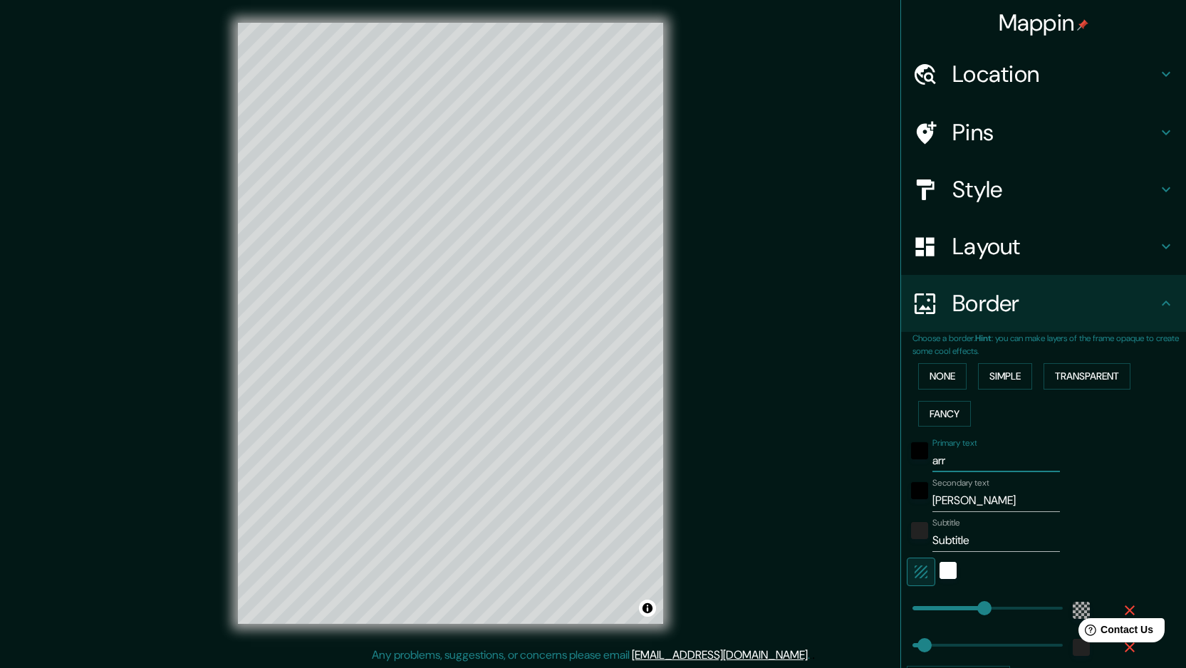
type input "arro"
type input "287"
type input "48"
type input "arroy"
type input "287"
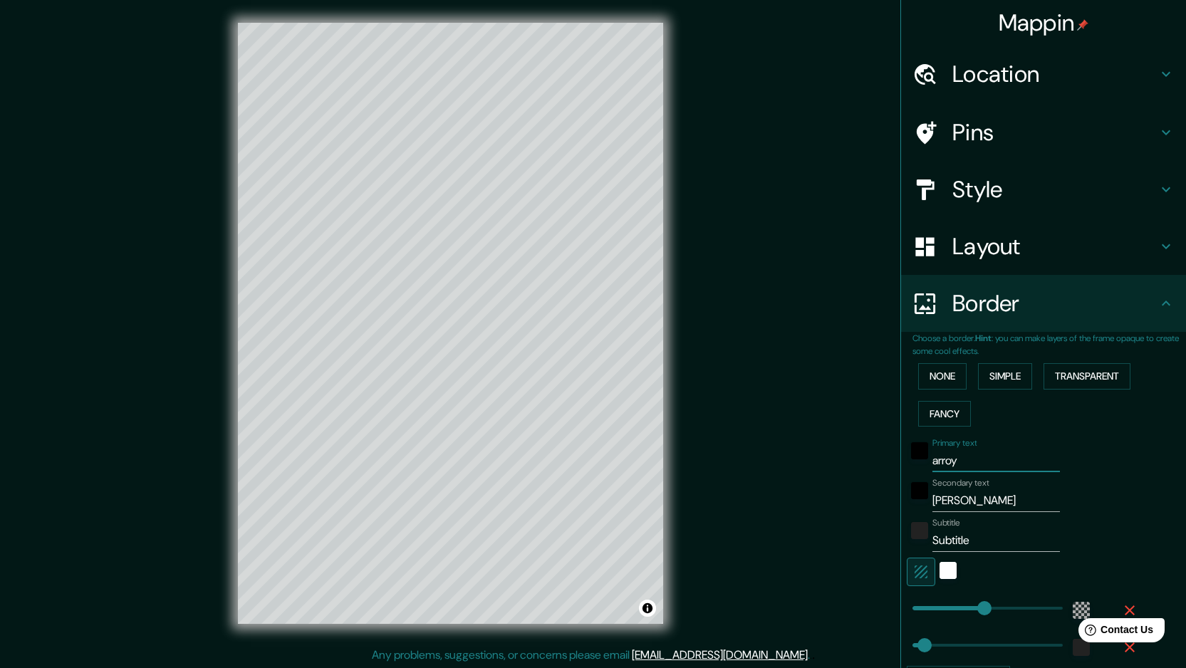
type input "48"
type input "arroyo"
type input "287"
type input "48"
type input "arroyo"
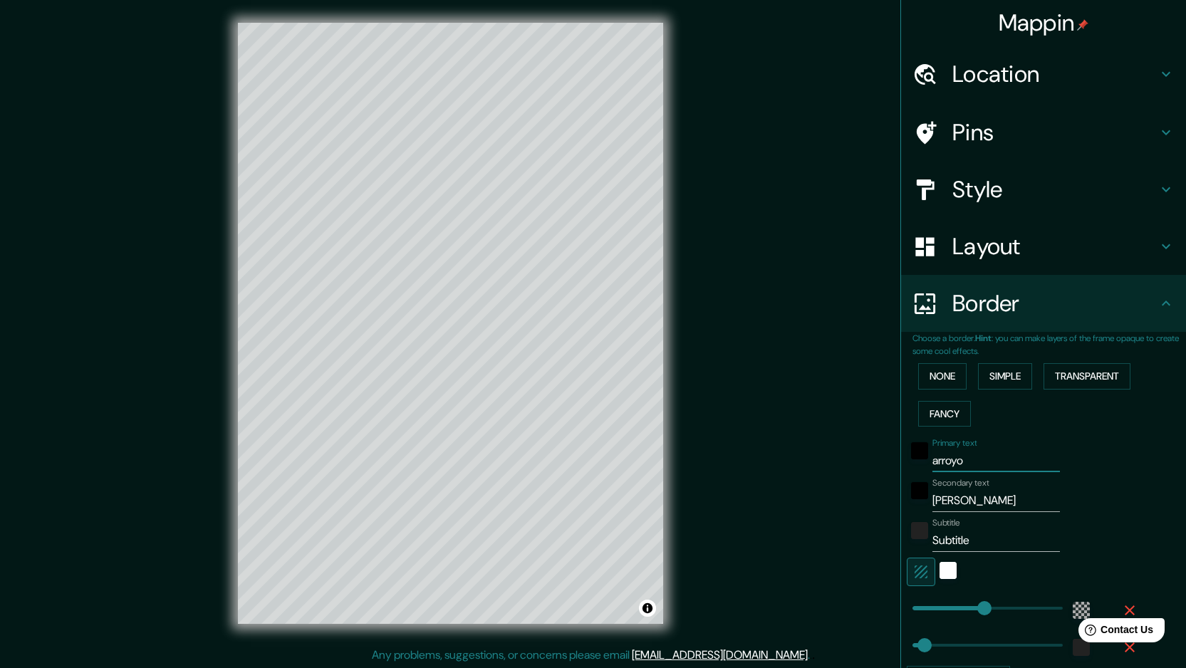
type input "287"
type input "48"
type input "arroyo P"
type input "287"
type input "48"
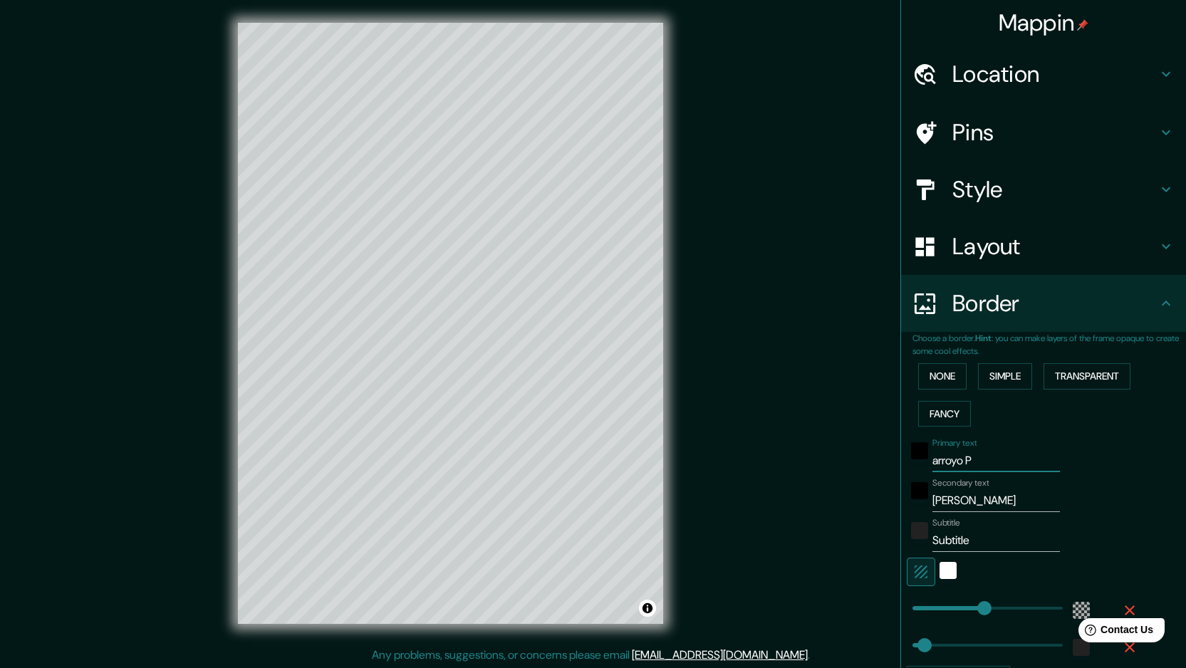
type input "arroyo Pa"
type input "287"
type input "48"
type input "arroyo Pan"
type input "287"
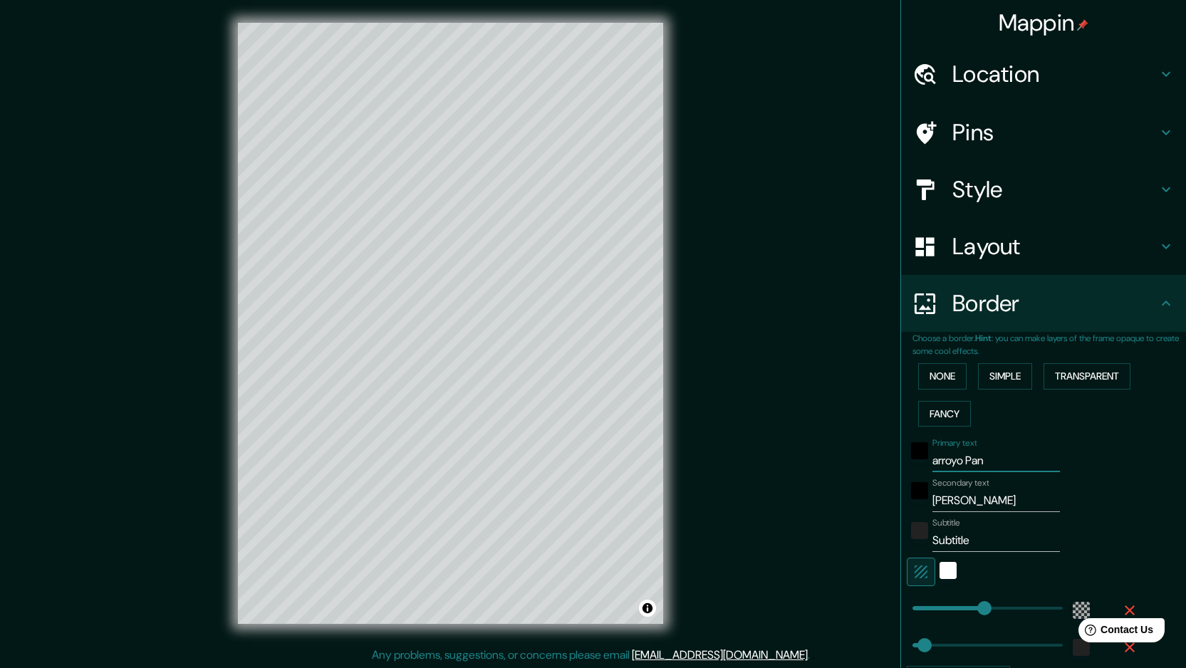
type input "48"
type input "arroyo Pand"
type input "287"
type input "48"
type input "[PERSON_NAME]"
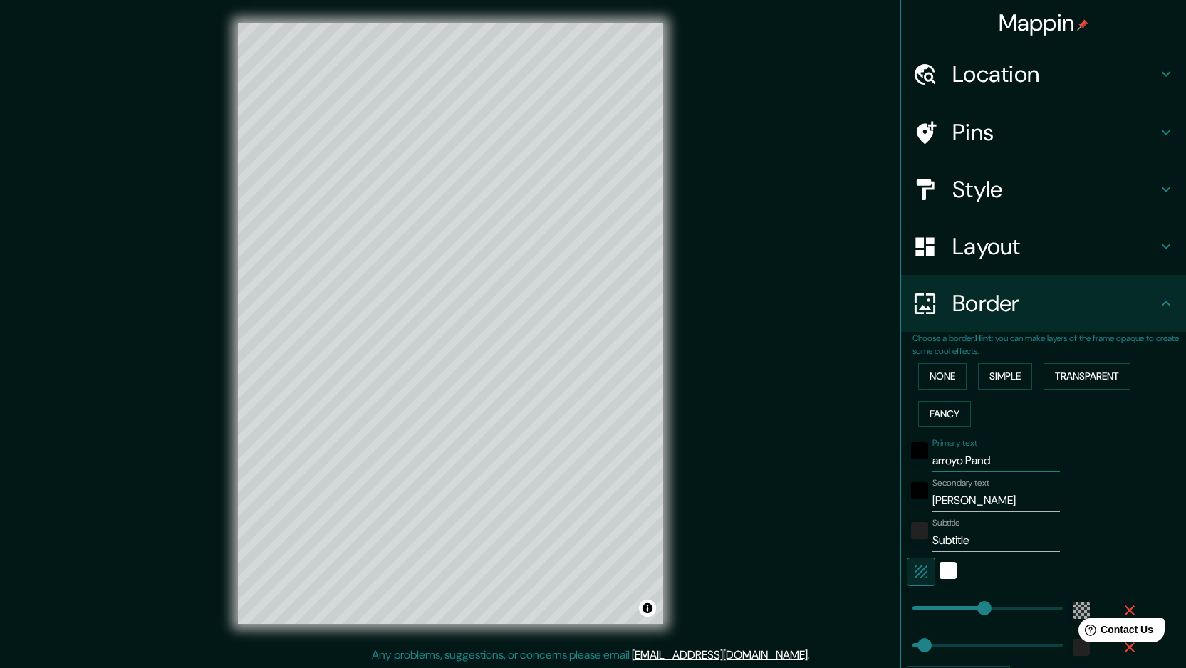
type input "287"
type input "48"
type input "[PERSON_NAME]"
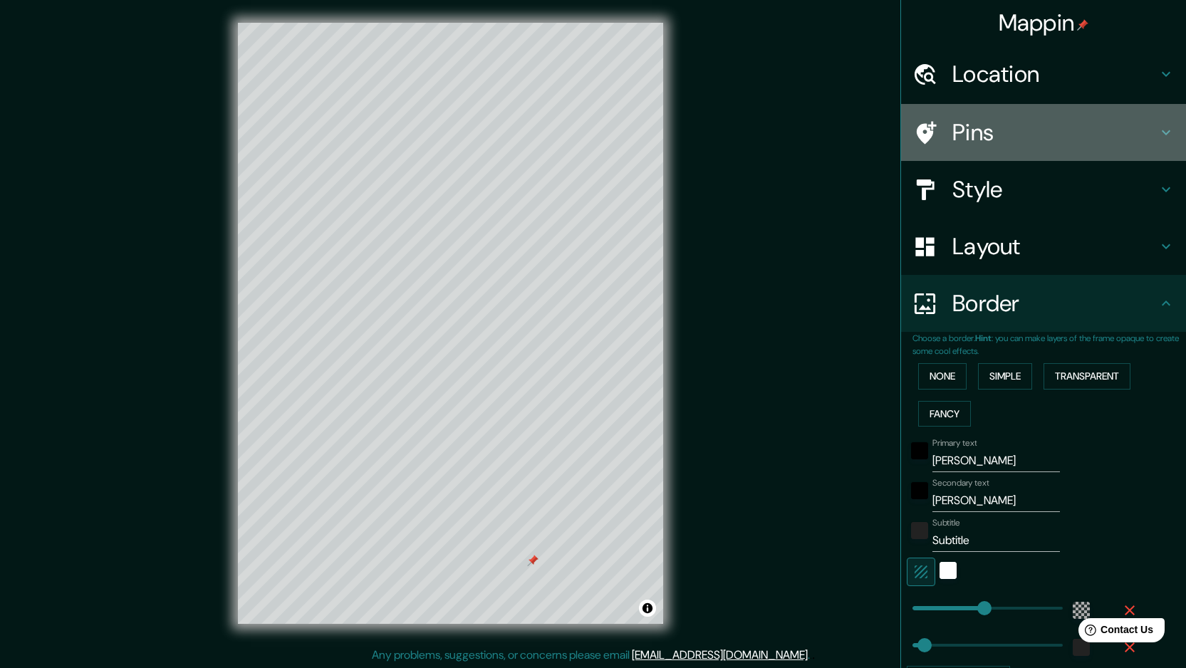
click at [953, 130] on h4 "Pins" at bounding box center [1054, 132] width 205 height 28
type input "287"
type input "48"
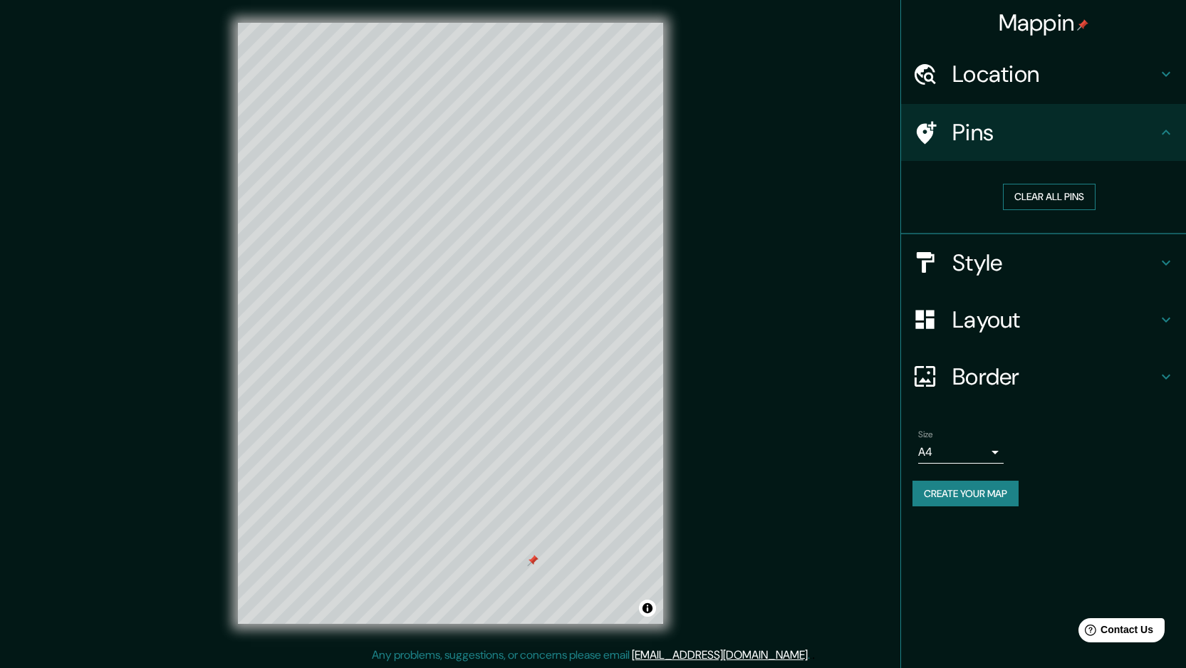
click at [1066, 189] on button "Clear all pins" at bounding box center [1049, 197] width 93 height 26
click at [995, 370] on h4 "Border" at bounding box center [1054, 377] width 205 height 28
type input "287"
type input "48"
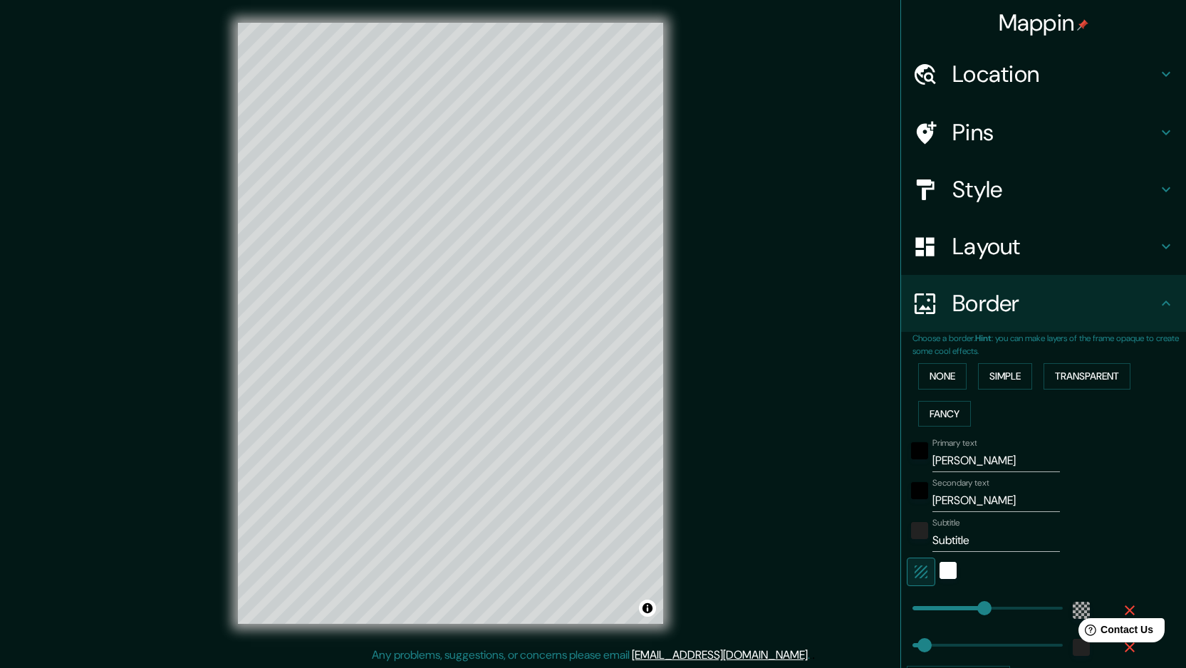
click at [994, 505] on input "[PERSON_NAME]" at bounding box center [997, 500] width 128 height 23
click at [1001, 503] on input "[PERSON_NAME]" at bounding box center [997, 500] width 128 height 23
type input "Arroyo pand"
type input "287"
type input "48"
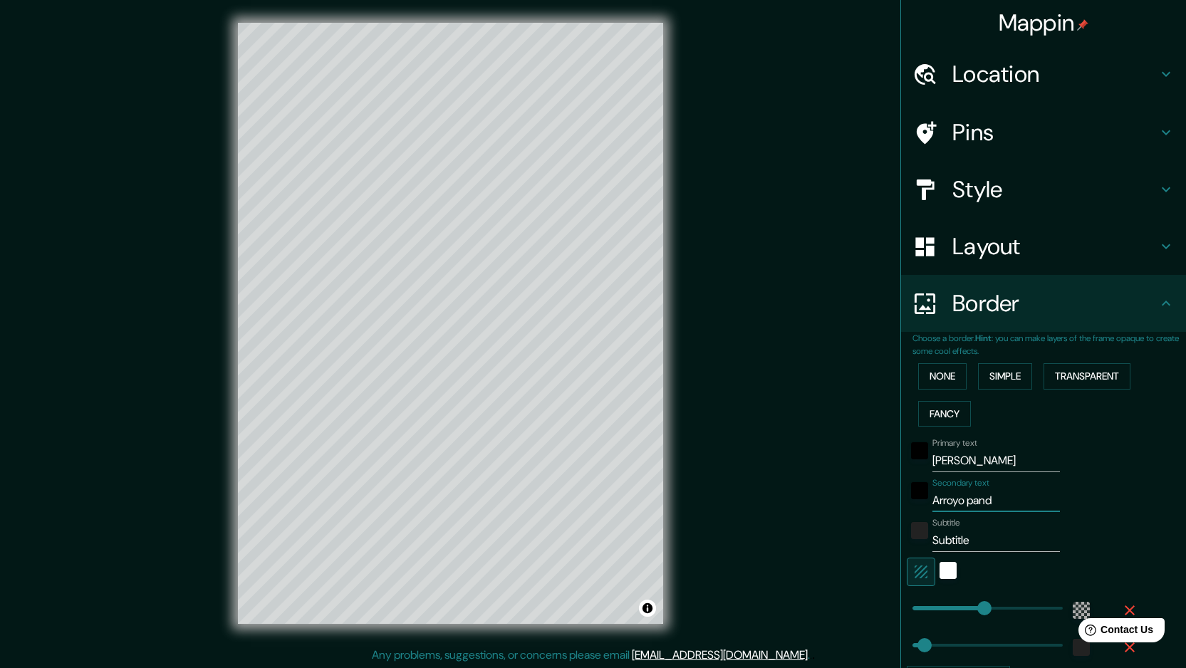
type input "Arroyo pan"
type input "287"
type input "48"
type input "Arroyo pa"
type input "287"
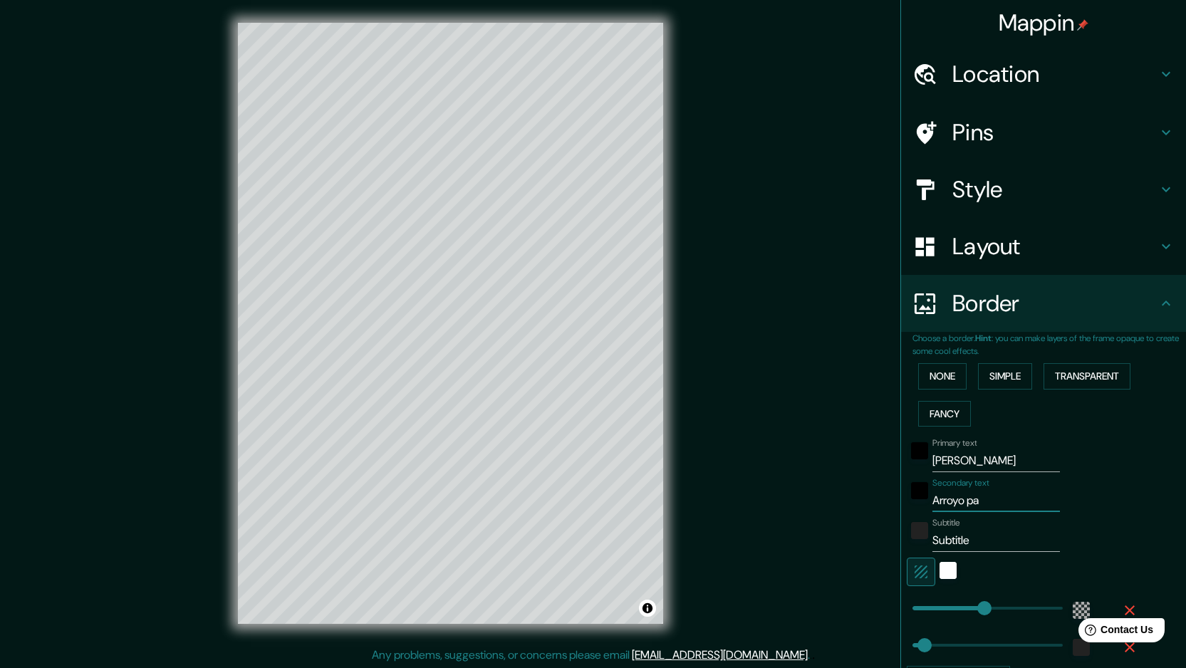
type input "48"
type input "Arroyo"
type input "287"
type input "48"
type input "Ar"
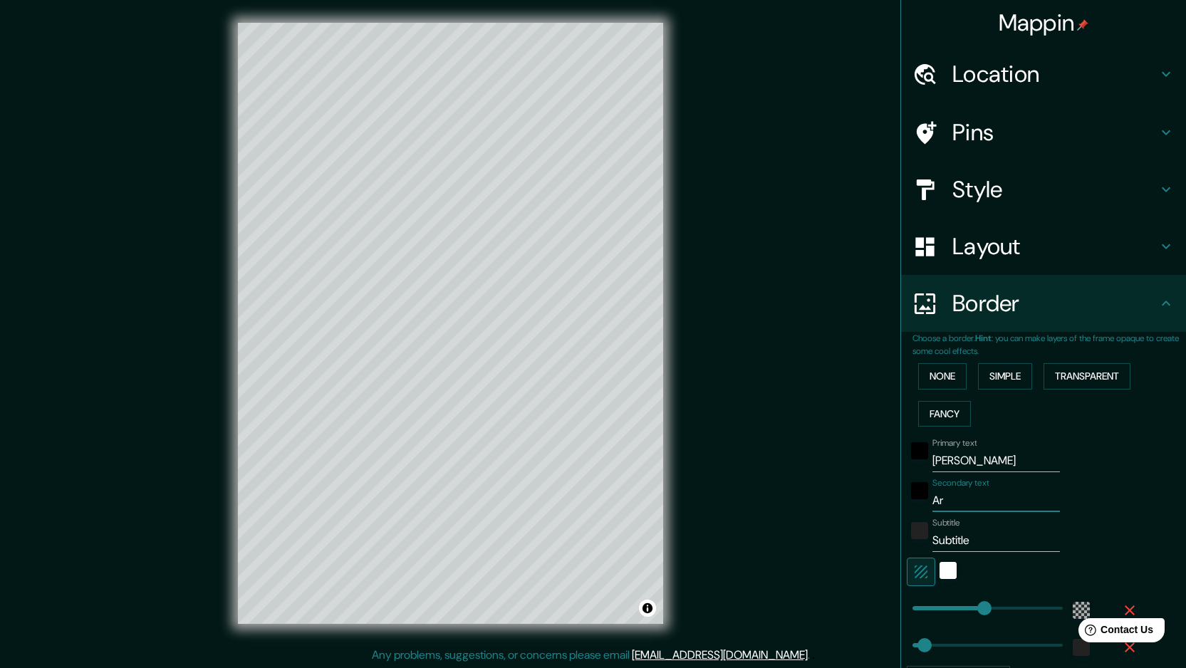
type input "287"
type input "48"
type input "A"
type input "287"
type input "48"
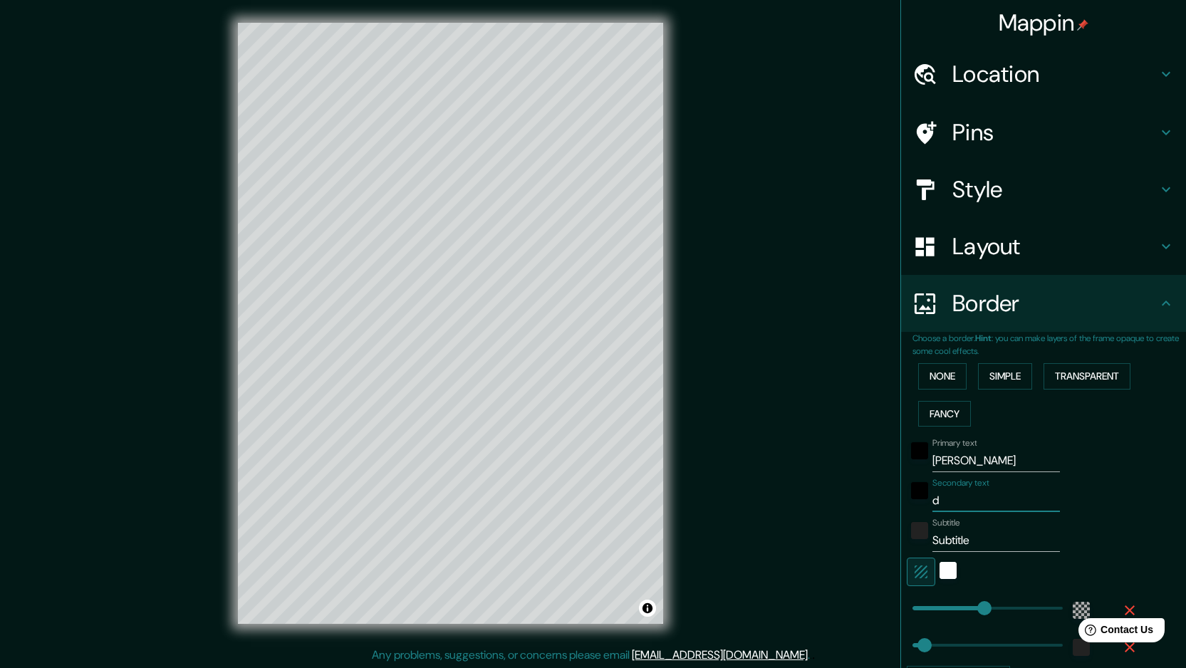
type input "de"
type input "287"
type input "48"
type input "dese"
type input "287"
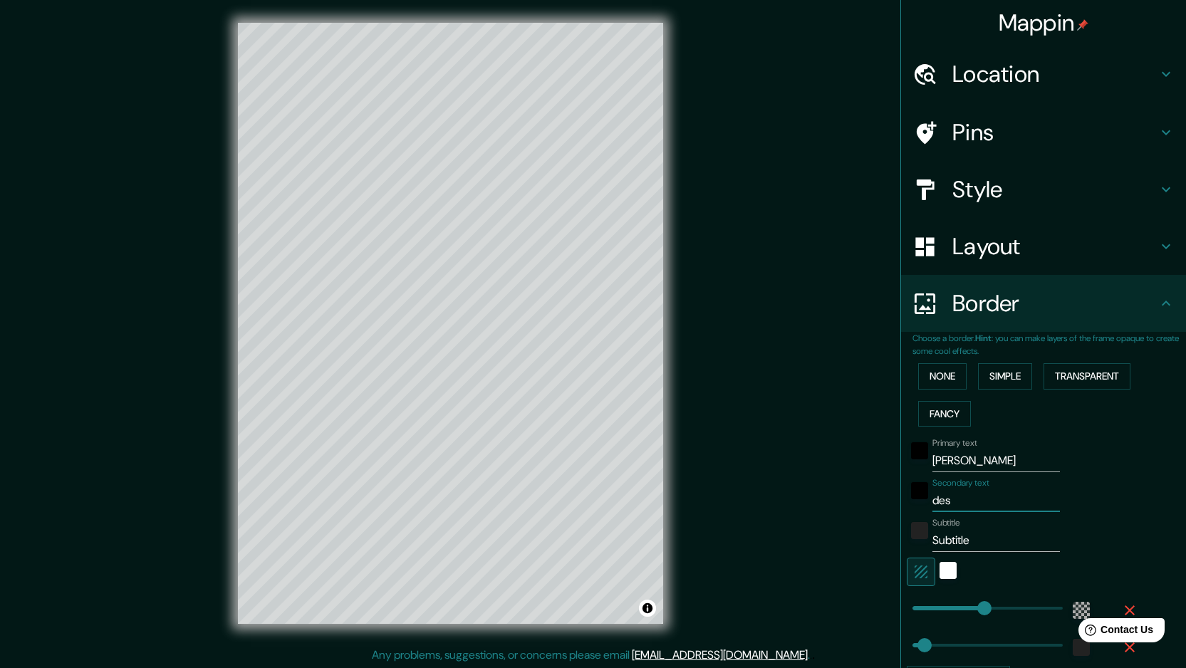
type input "48"
type input "desem"
type input "287"
type input "48"
type input "desemb"
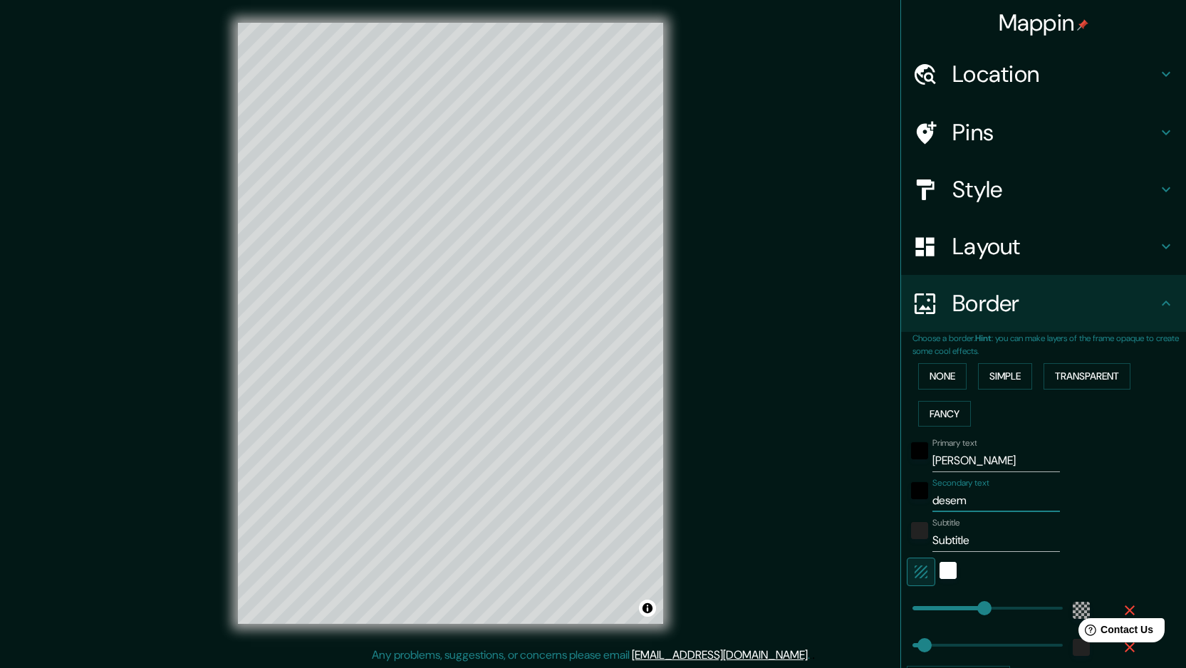
type input "287"
type input "48"
type input "desembo"
type input "287"
type input "48"
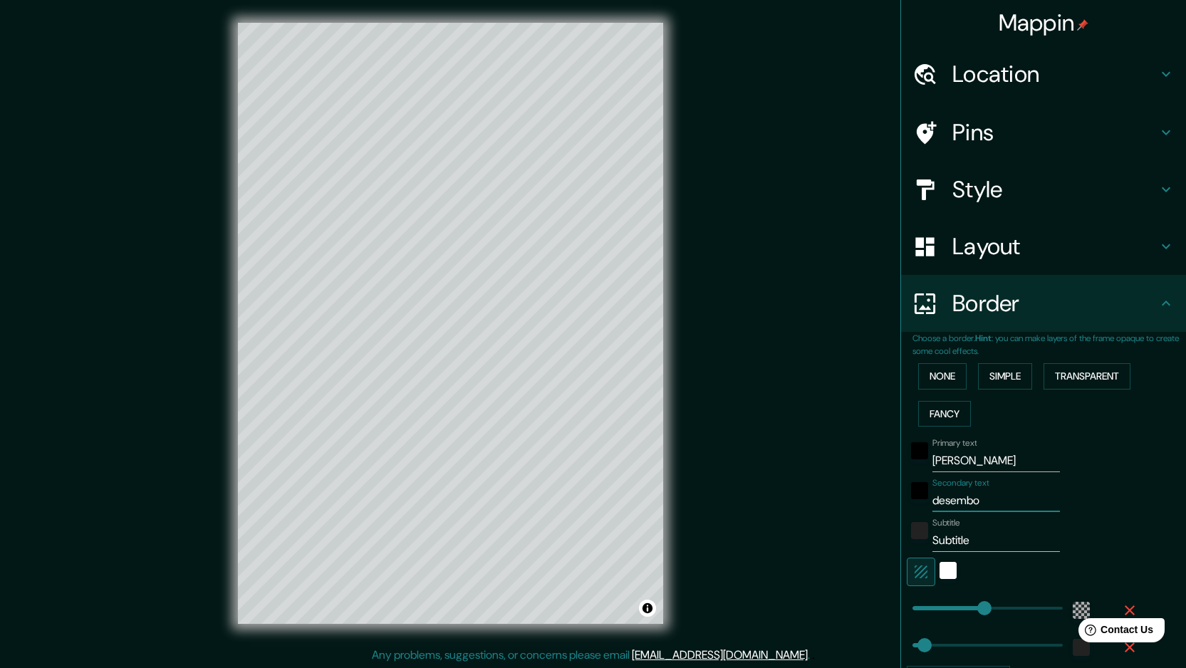
type input "desemboc"
click at [975, 544] on input "Subtitle" at bounding box center [997, 540] width 128 height 23
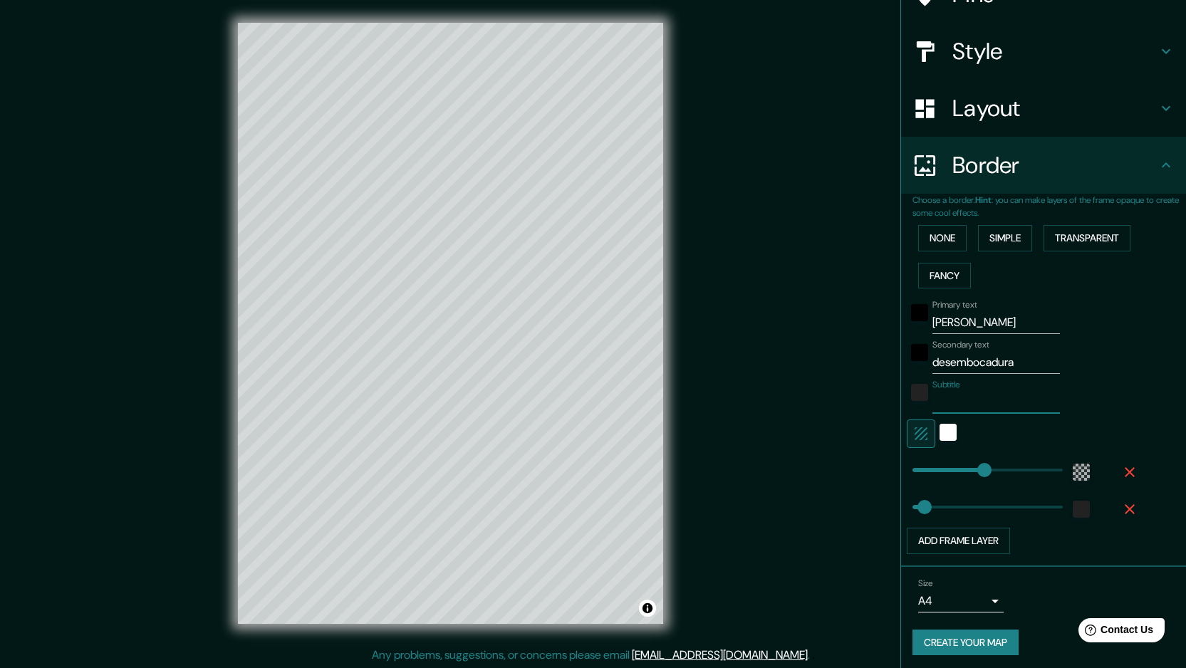
scroll to position [142, 0]
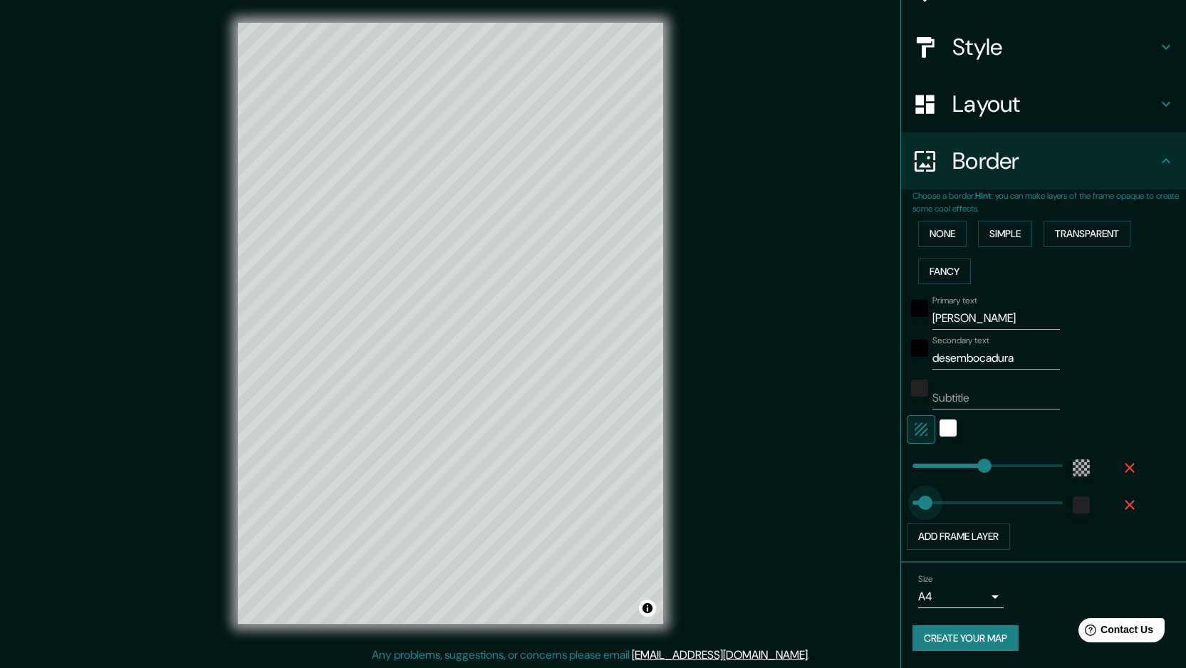
drag, startPoint x: 985, startPoint y: 499, endPoint x: 915, endPoint y: 508, distance: 71.0
click at [965, 641] on button "Create your map" at bounding box center [966, 638] width 106 height 26
click at [985, 595] on body "Mappin Location [GEOGRAPHIC_DATA], [GEOGRAPHIC_DATA], [GEOGRAPHIC_DATA] Pins St…" at bounding box center [593, 334] width 1186 height 668
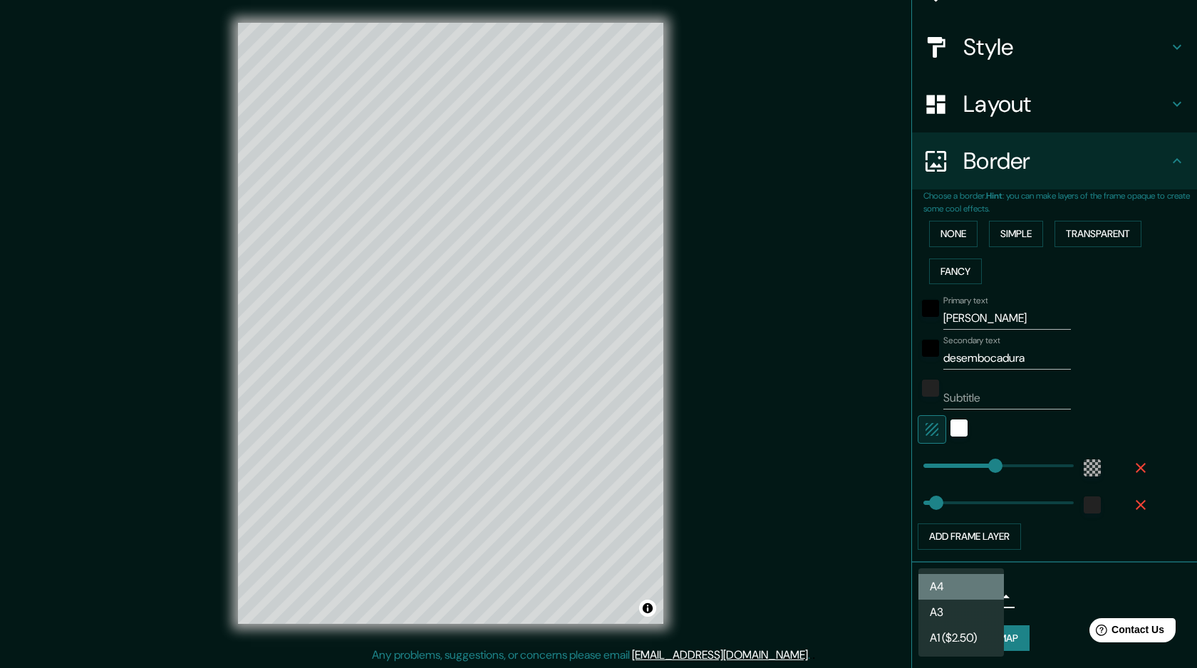
click at [985, 595] on li "A4" at bounding box center [960, 587] width 85 height 26
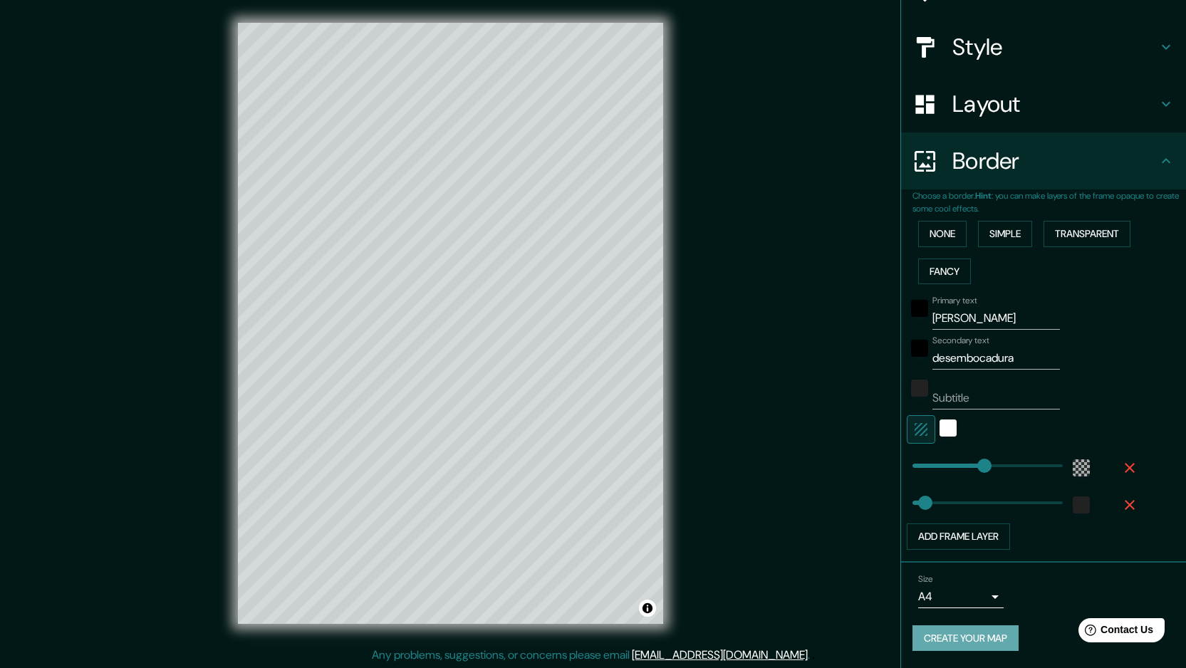
click at [965, 638] on button "Create your map" at bounding box center [966, 638] width 106 height 26
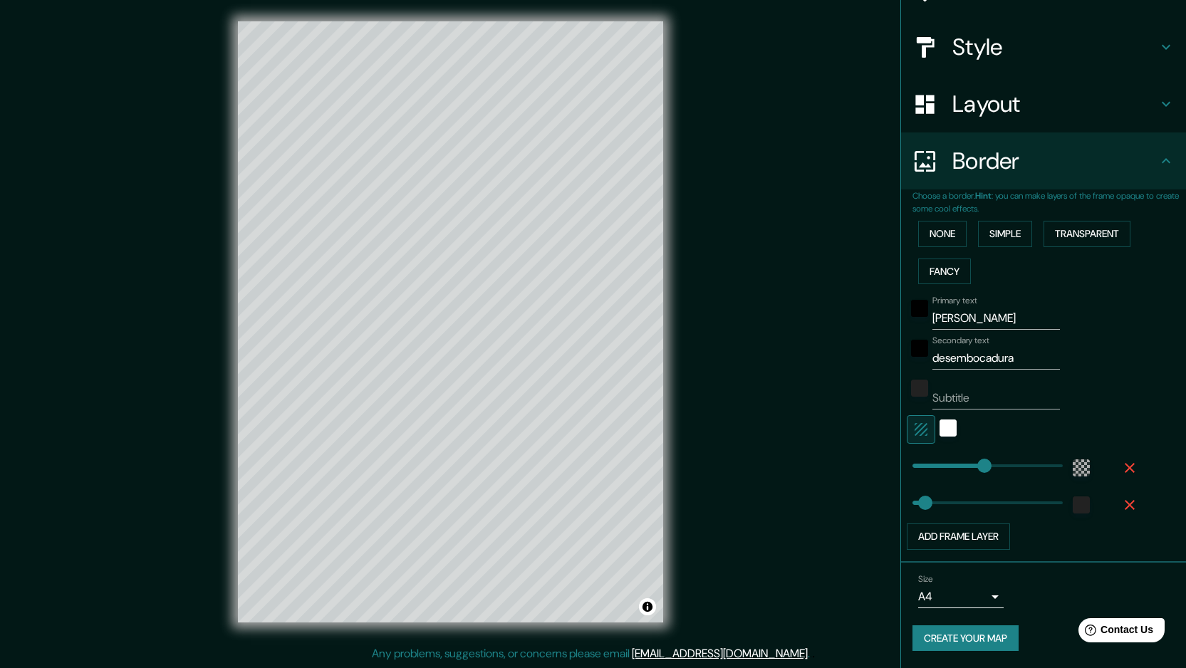
scroll to position [0, 0]
